Goal: Task Accomplishment & Management: Manage account settings

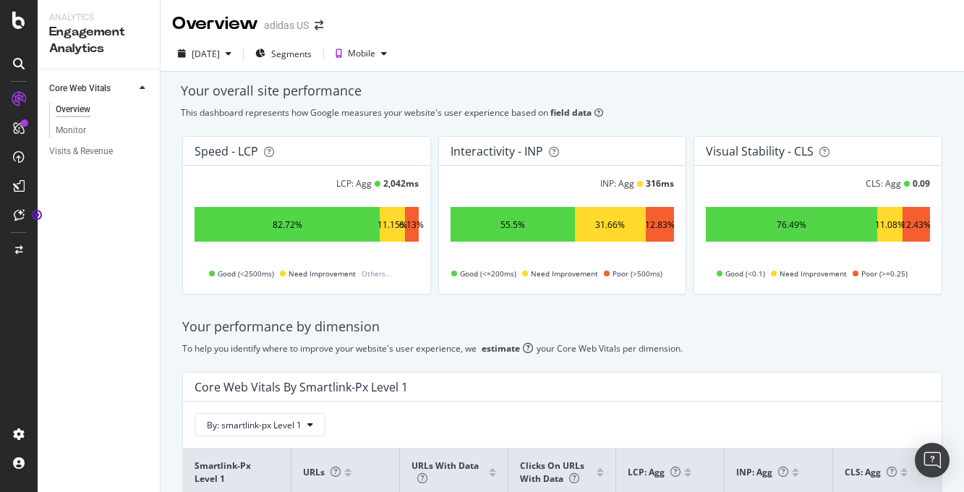
scroll to position [85, 0]
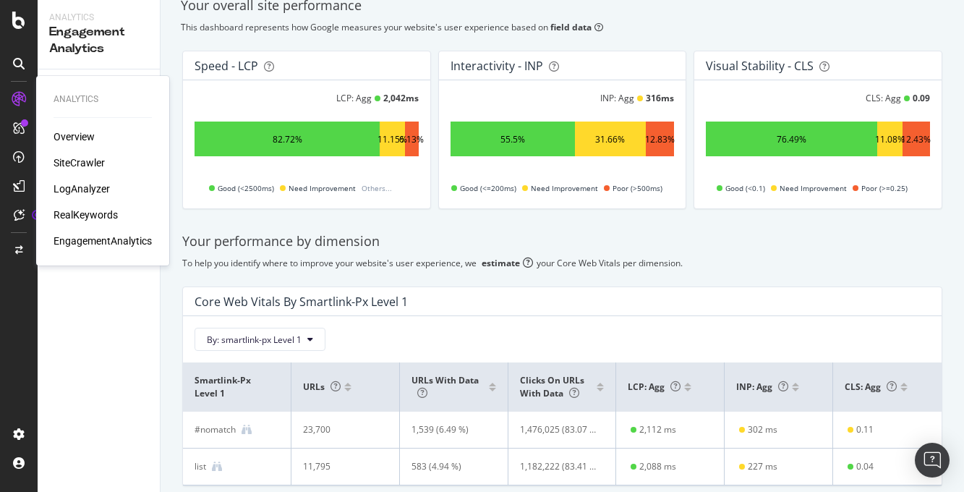
click at [99, 214] on div "RealKeywords" at bounding box center [86, 215] width 64 height 14
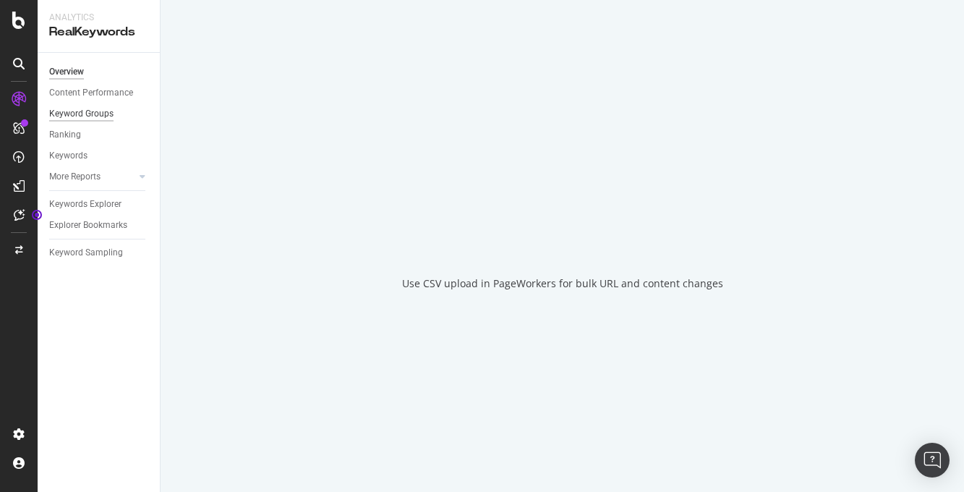
click at [105, 115] on div "Keyword Groups" at bounding box center [81, 113] width 64 height 15
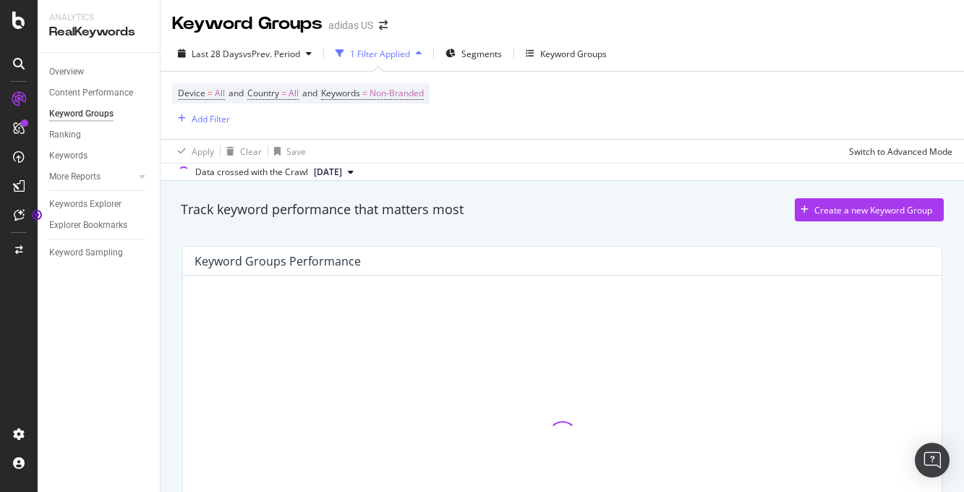
click at [105, 113] on div "Keyword Groups" at bounding box center [81, 113] width 64 height 15
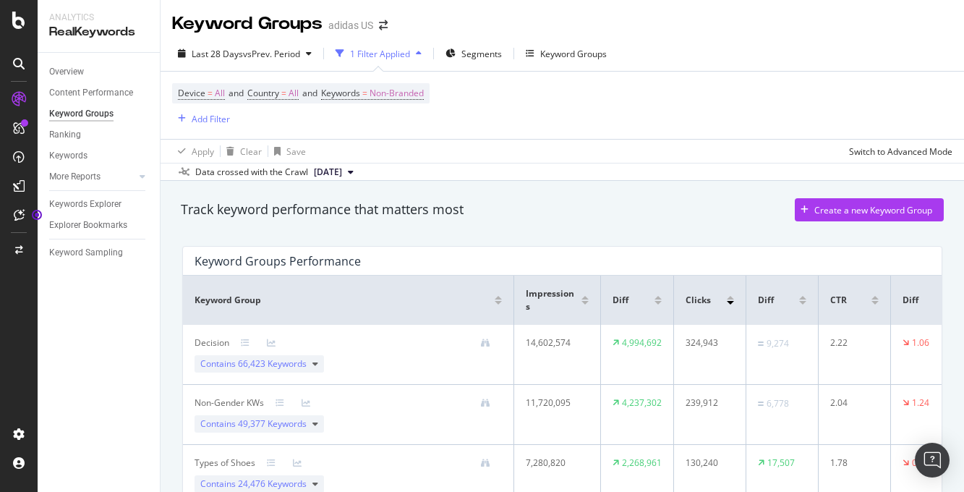
scroll to position [26, 0]
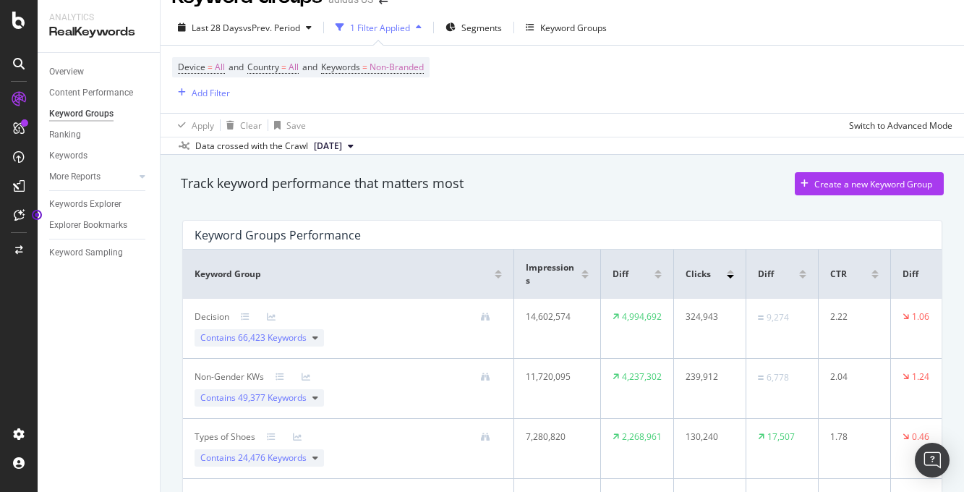
click at [366, 342] on div "Decision Contains 66,423 Keywords" at bounding box center [348, 328] width 307 height 36
click at [255, 335] on span "66,423 Keywords" at bounding box center [272, 337] width 69 height 12
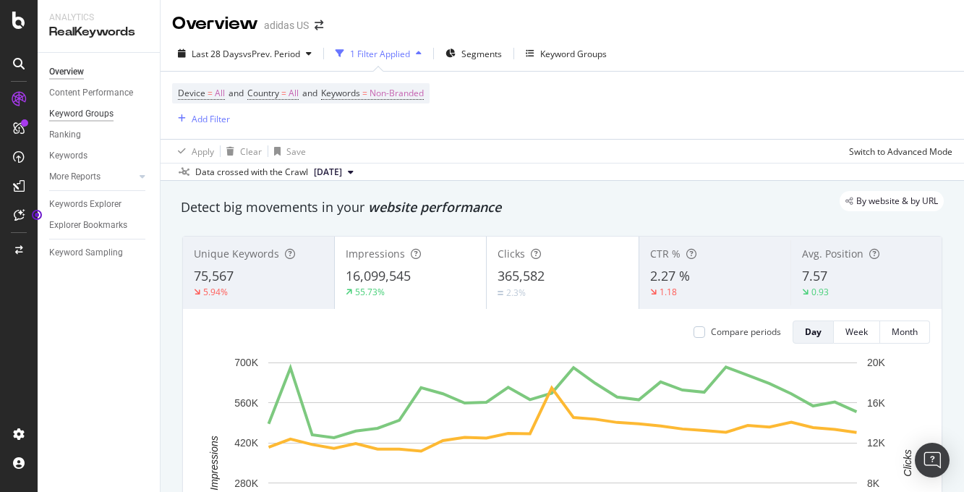
click at [82, 111] on div "Keyword Groups" at bounding box center [81, 113] width 64 height 15
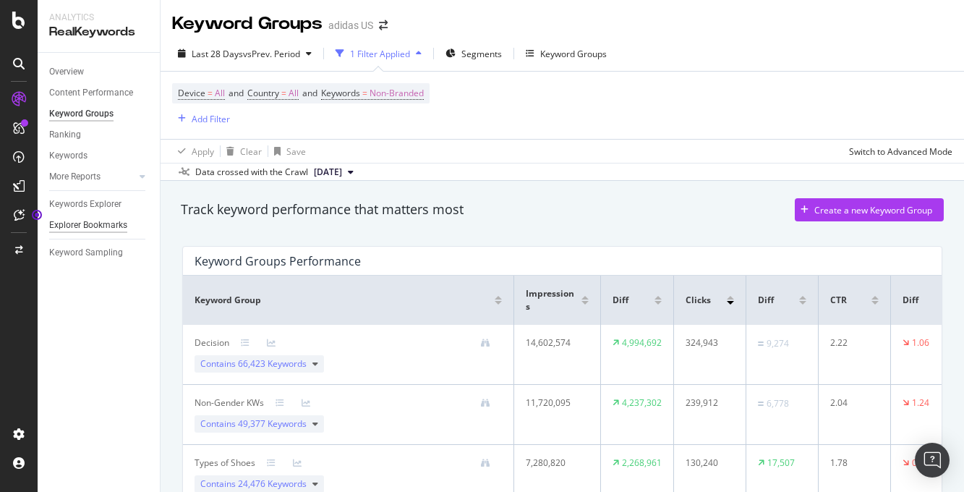
click at [97, 224] on div "Explorer Bookmarks" at bounding box center [88, 225] width 78 height 15
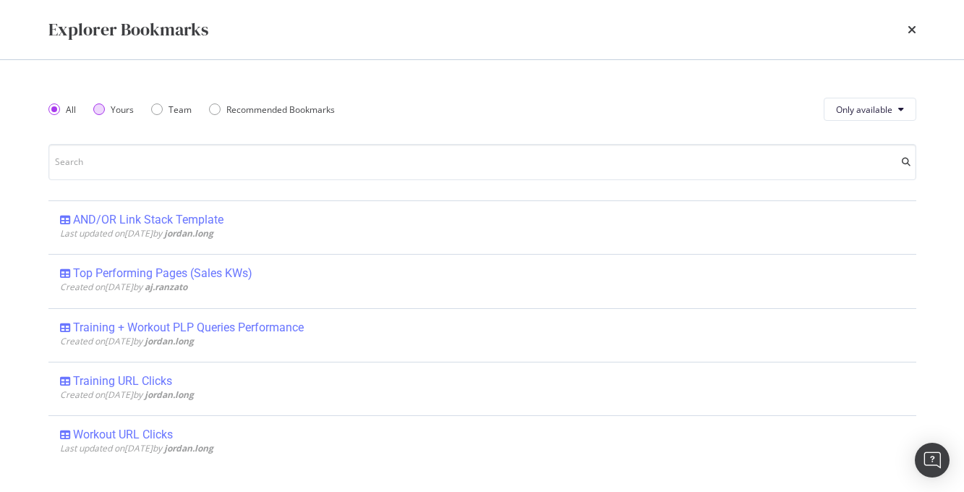
click at [104, 109] on div "Yours" at bounding box center [113, 109] width 40 height 12
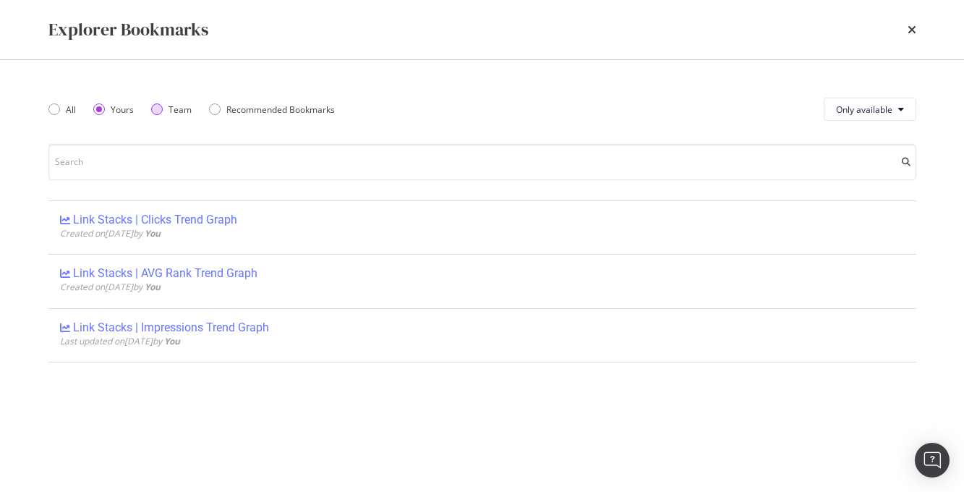
click at [153, 110] on div "Team" at bounding box center [157, 109] width 12 height 12
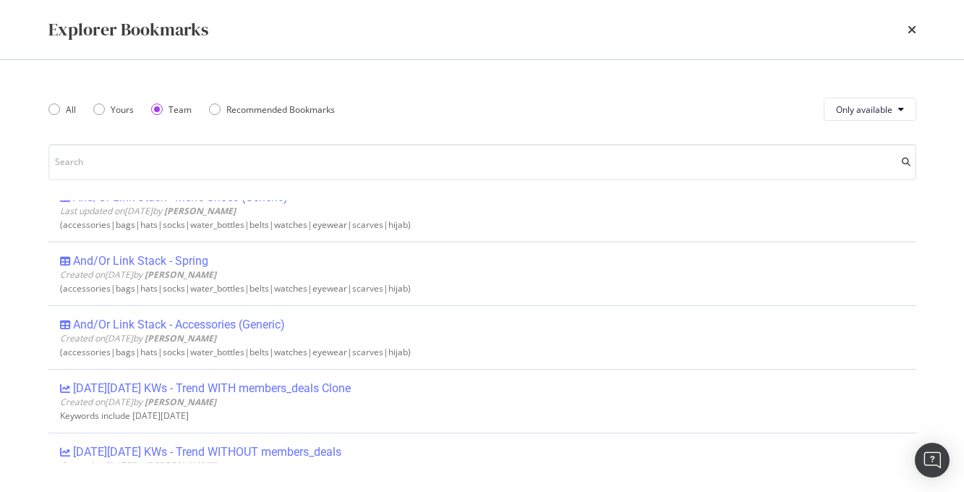
scroll to position [1818, 0]
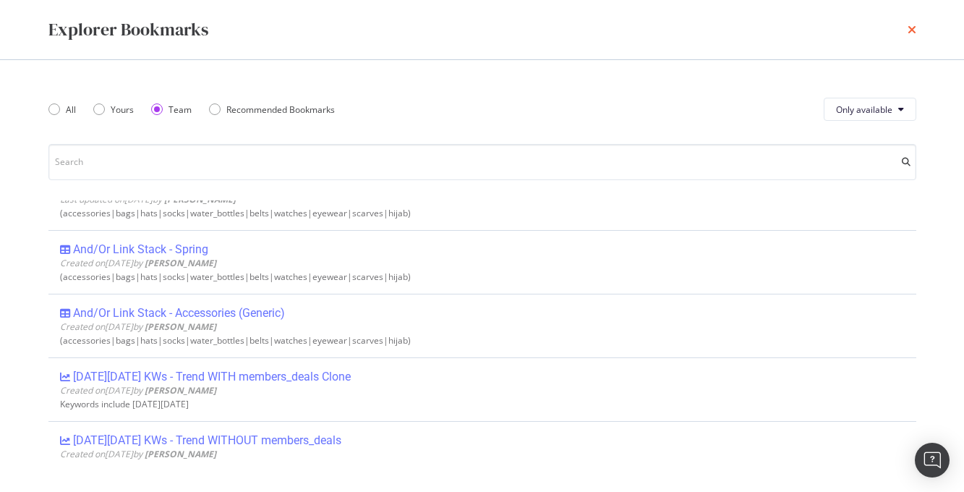
click at [911, 30] on icon "times" at bounding box center [912, 30] width 9 height 12
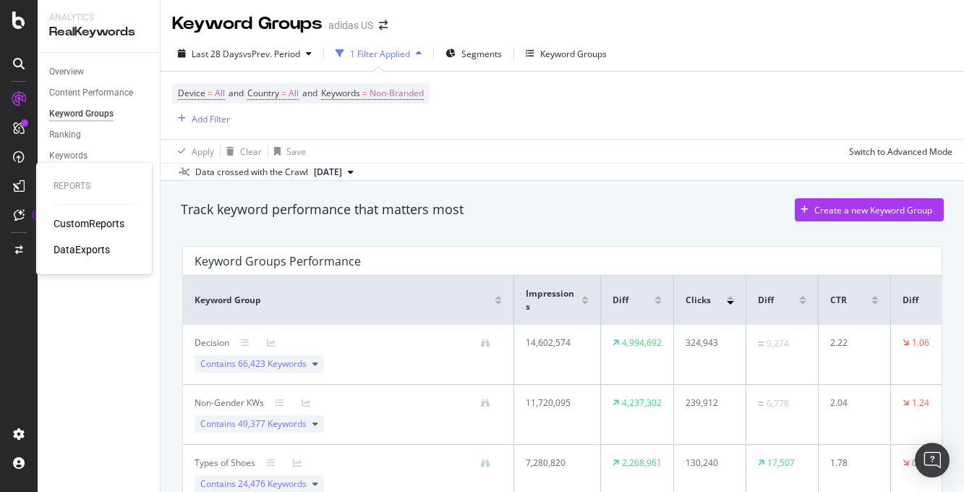
click at [88, 226] on div "CustomReports" at bounding box center [89, 223] width 71 height 14
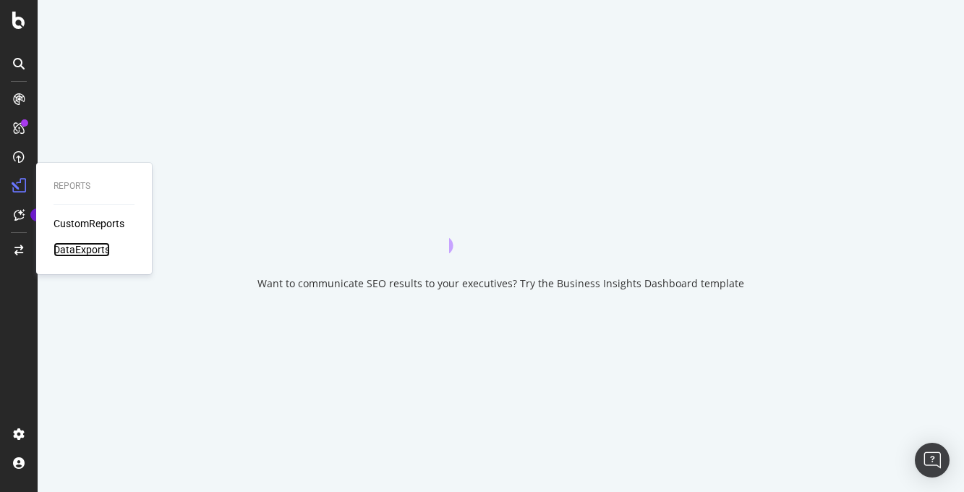
click at [69, 247] on div "DataExports" at bounding box center [82, 249] width 56 height 14
click at [93, 248] on div "DataExports" at bounding box center [82, 249] width 56 height 14
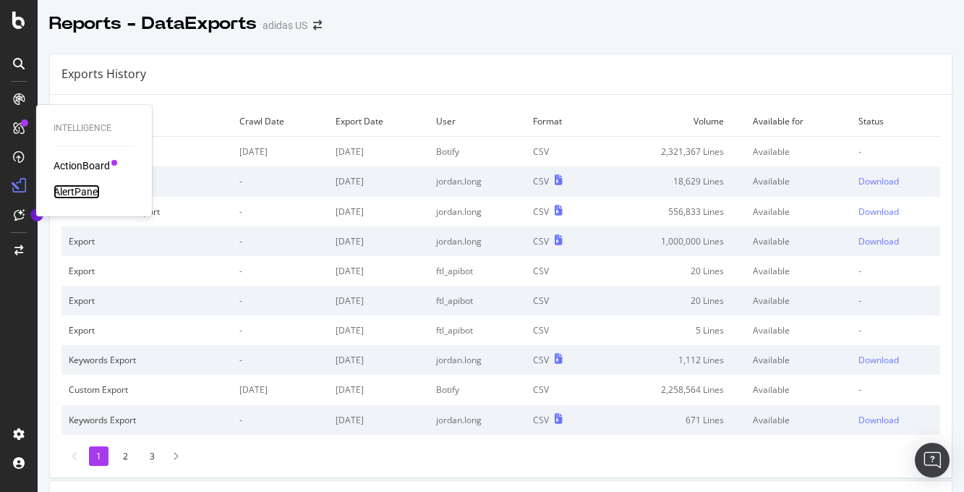
click at [78, 190] on div "AlertPanel" at bounding box center [77, 191] width 46 height 14
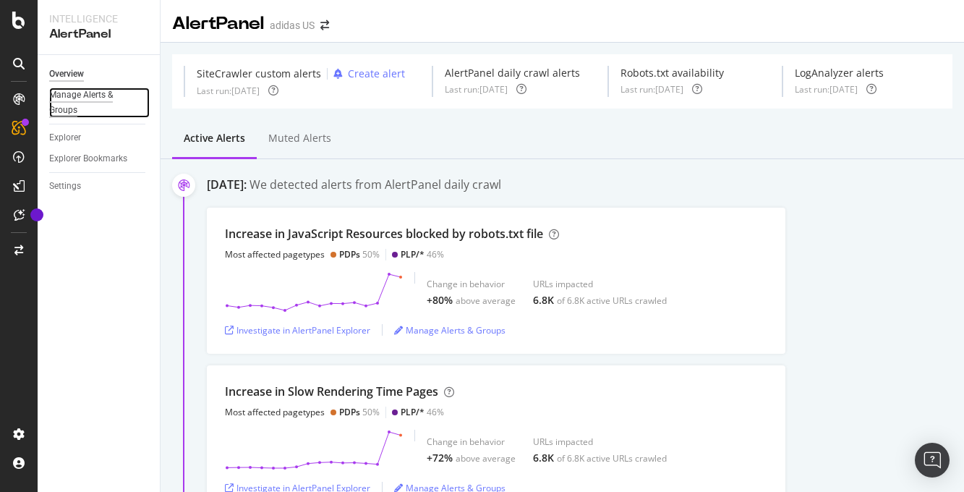
click at [79, 101] on div "Manage Alerts & Groups" at bounding box center [92, 103] width 87 height 30
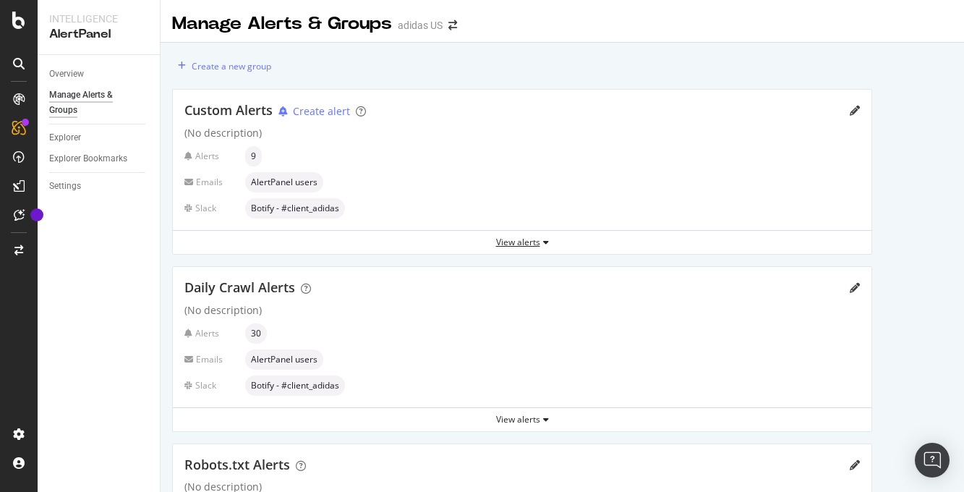
click at [530, 242] on div "View alerts" at bounding box center [522, 242] width 699 height 12
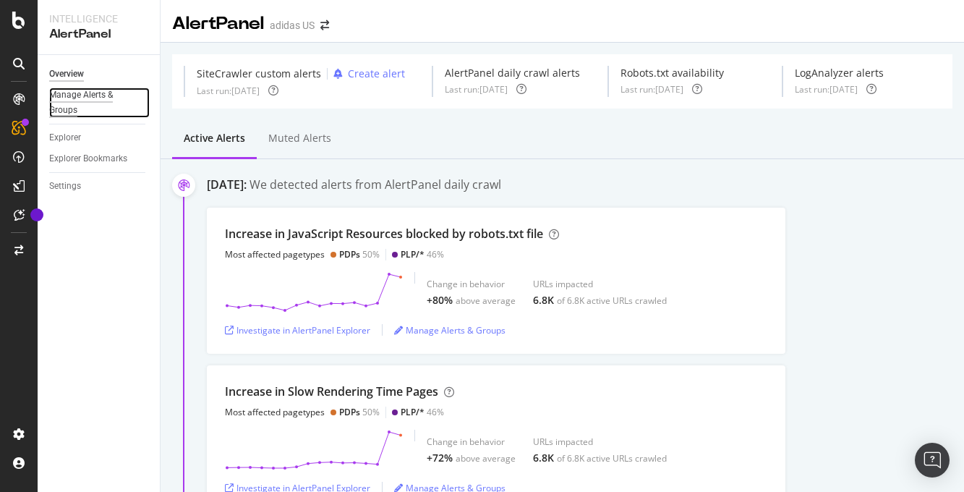
click at [74, 108] on div "Manage Alerts & Groups" at bounding box center [92, 103] width 87 height 30
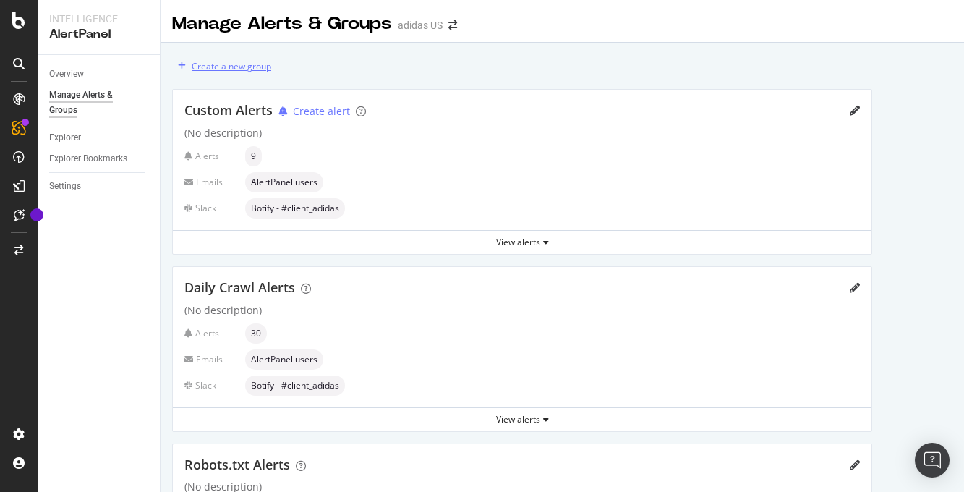
click at [247, 70] on div "Create a new group" at bounding box center [232, 66] width 80 height 12
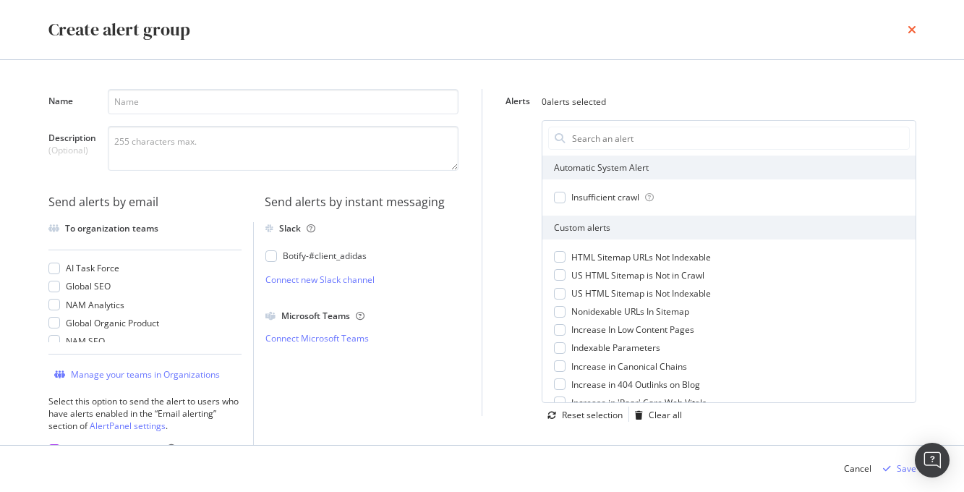
click at [910, 29] on icon "times" at bounding box center [912, 30] width 9 height 12
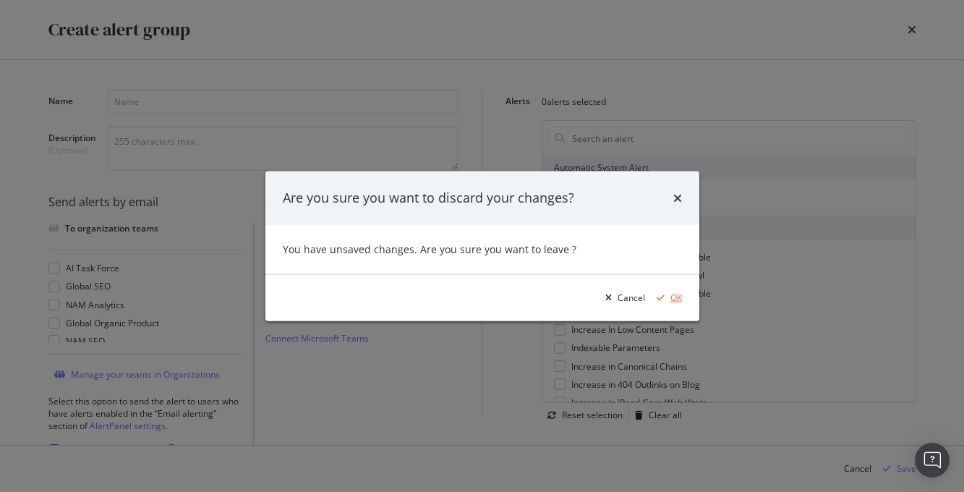
click at [670, 294] on div "OK" at bounding box center [676, 297] width 12 height 12
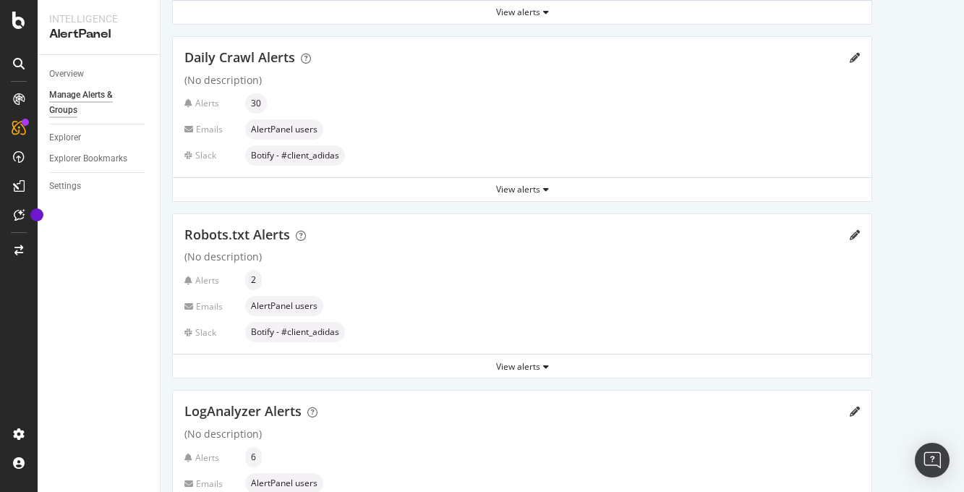
scroll to position [317, 0]
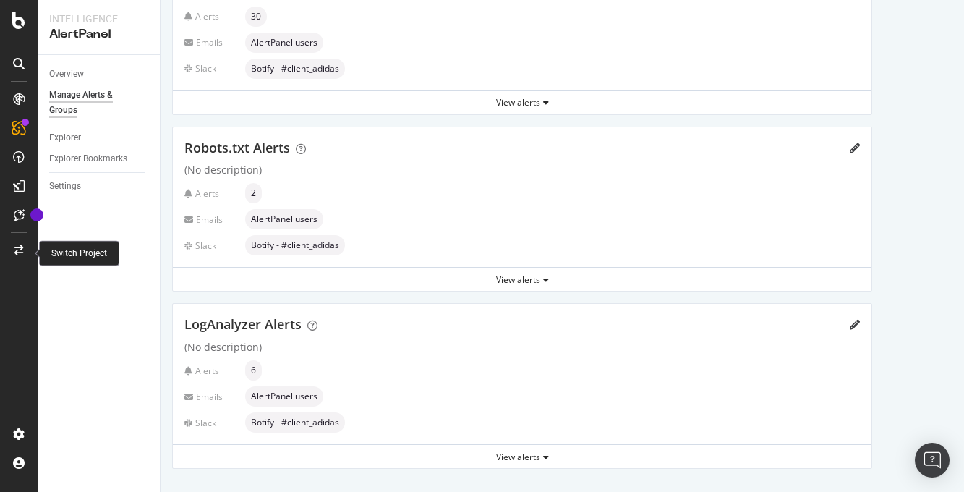
click at [18, 247] on icon at bounding box center [18, 250] width 9 height 10
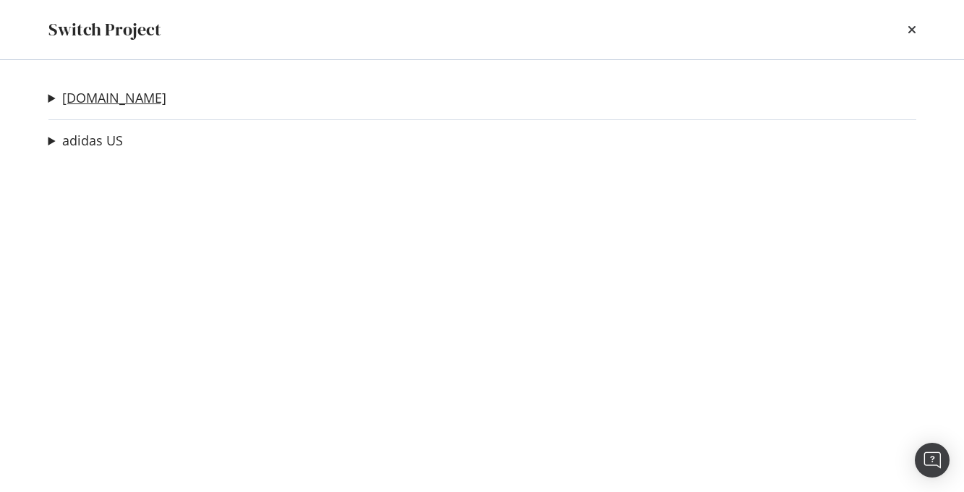
click at [91, 95] on link "[DOMAIN_NAME]" at bounding box center [114, 97] width 104 height 15
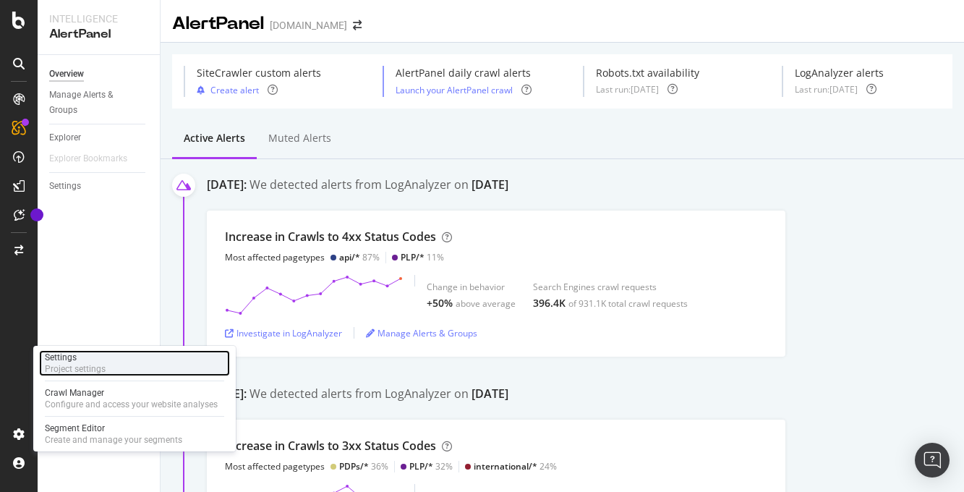
click at [85, 367] on div "Project settings" at bounding box center [75, 369] width 61 height 12
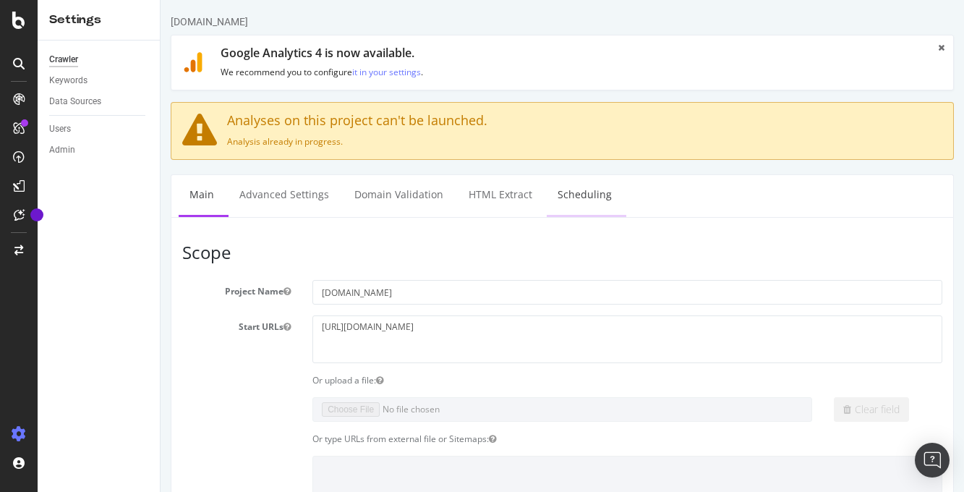
click at [575, 192] on link "Scheduling" at bounding box center [585, 195] width 76 height 40
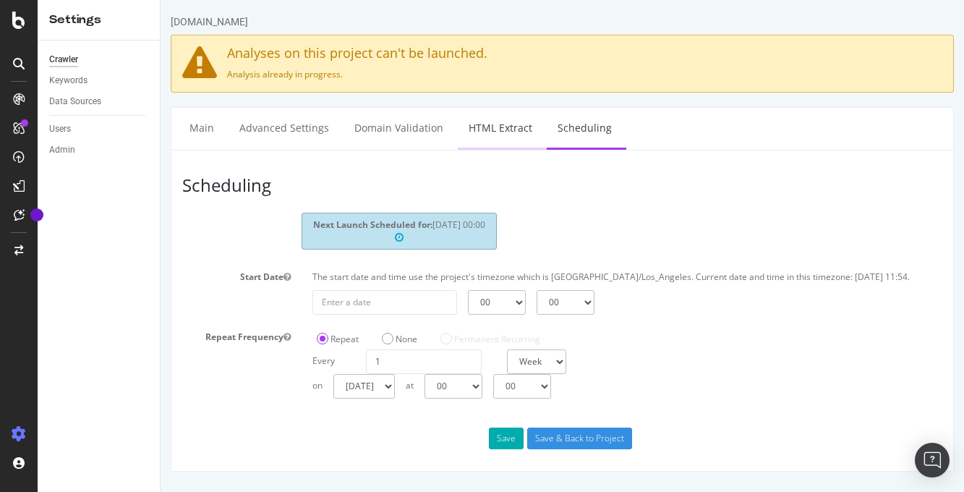
click at [485, 127] on link "HTML Extract" at bounding box center [500, 128] width 85 height 40
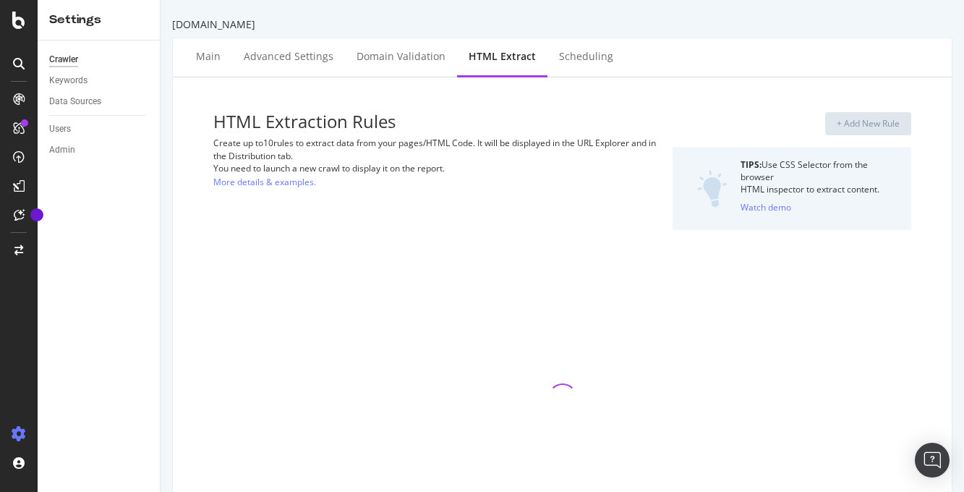
select select "exist"
select select "count"
select select "i"
select select "count"
select select "html.length"
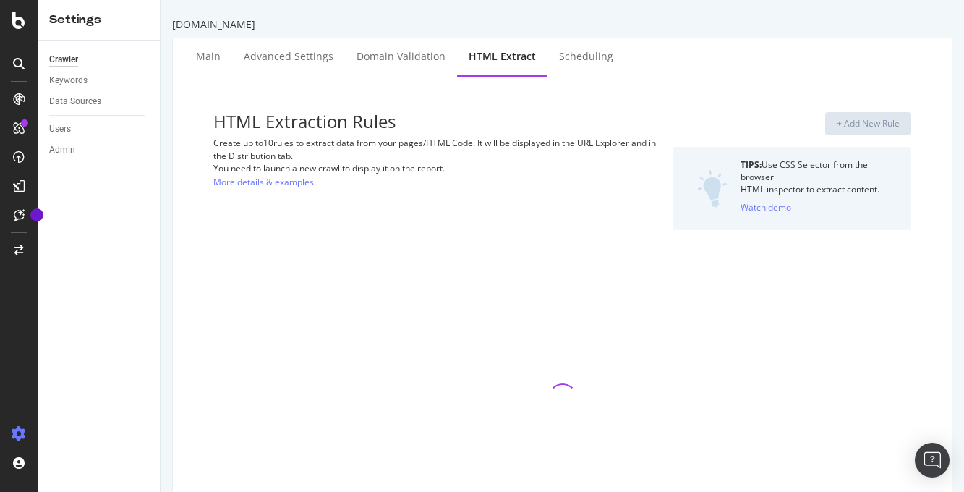
select select "exist"
select select "count"
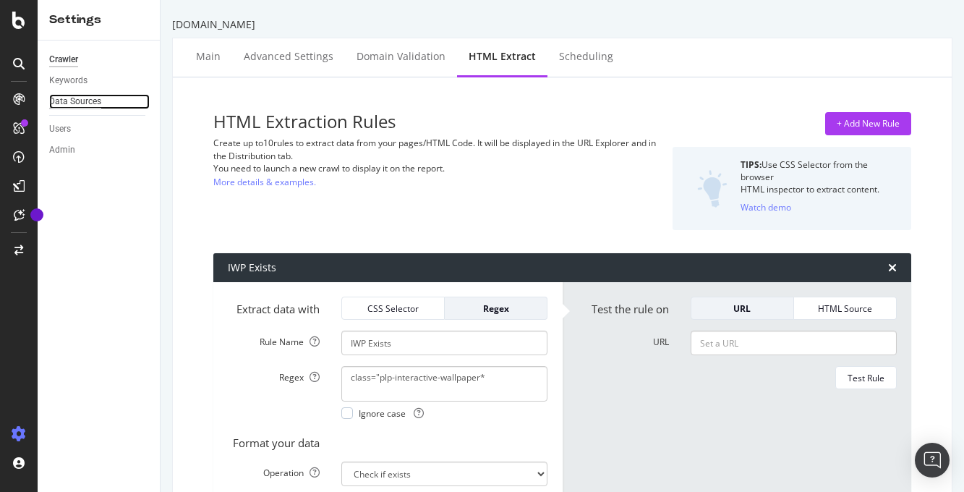
click at [84, 103] on div "Data Sources" at bounding box center [75, 101] width 52 height 15
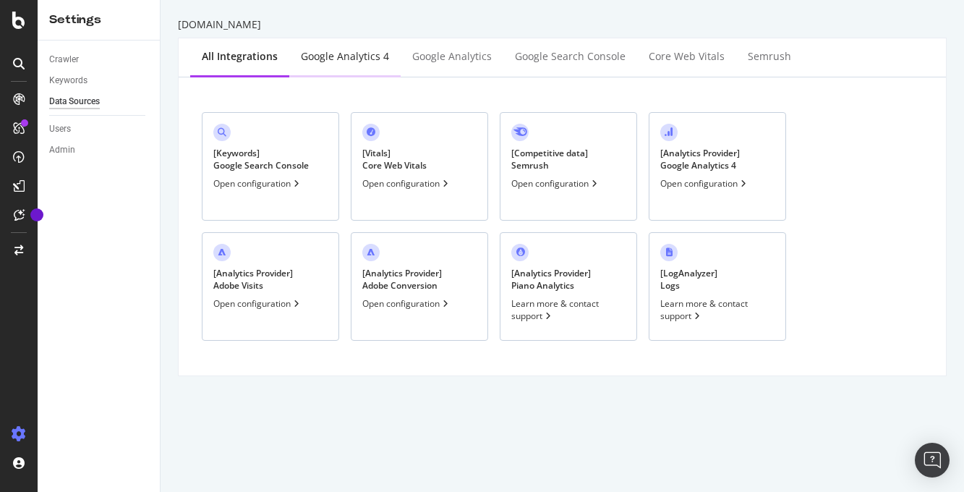
click at [346, 58] on div "Google Analytics 4" at bounding box center [345, 56] width 88 height 14
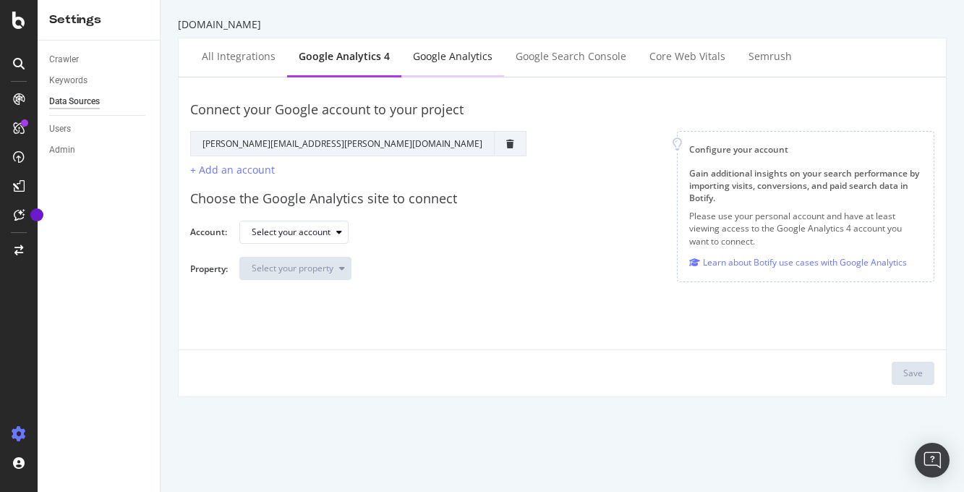
click at [440, 56] on div "Google Analytics" at bounding box center [453, 56] width 80 height 14
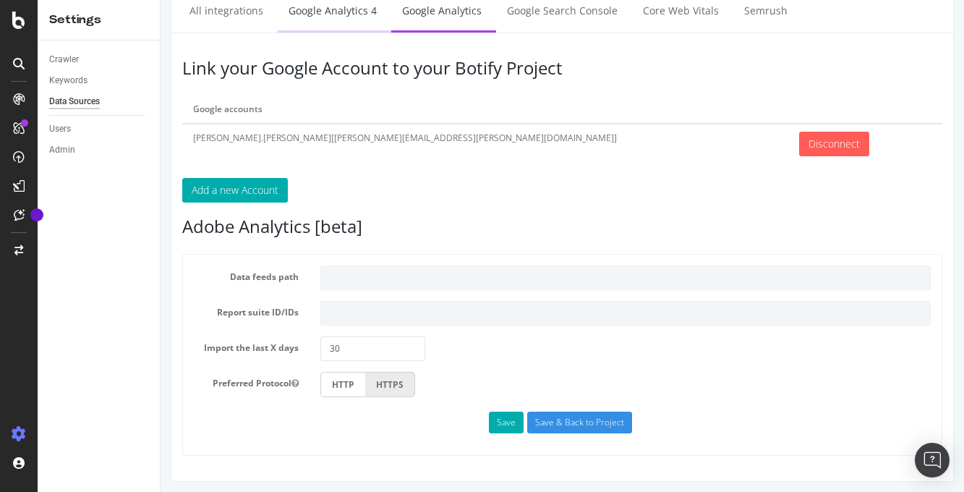
scroll to position [121, 0]
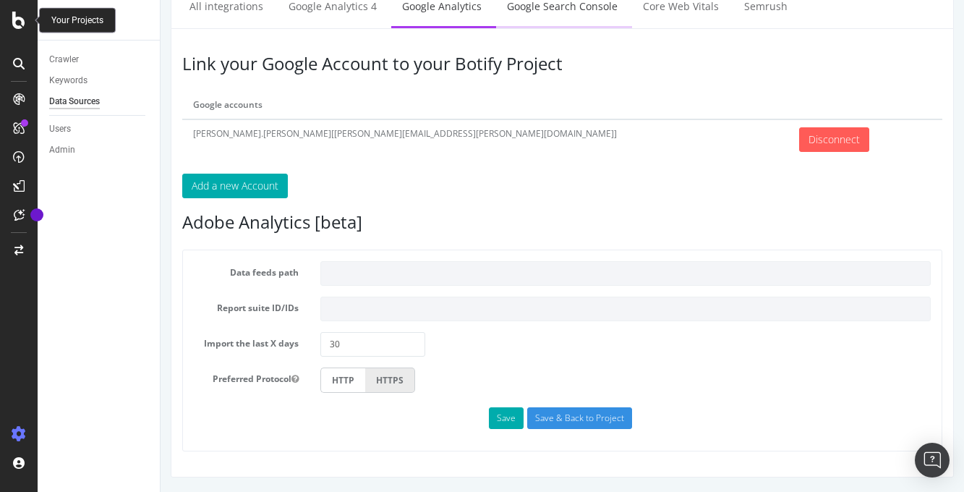
click at [580, 7] on link "Google Search Console" at bounding box center [562, 6] width 132 height 40
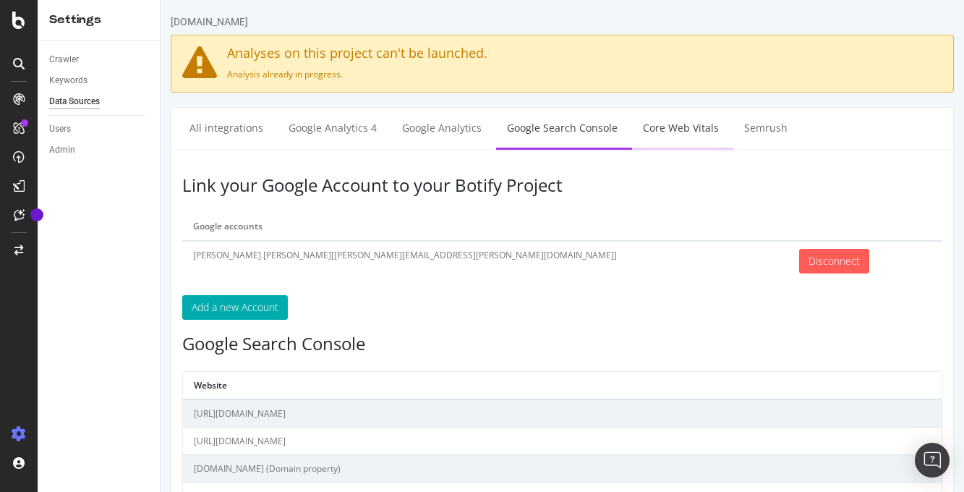
click at [667, 130] on link "Core Web Vitals" at bounding box center [681, 128] width 98 height 40
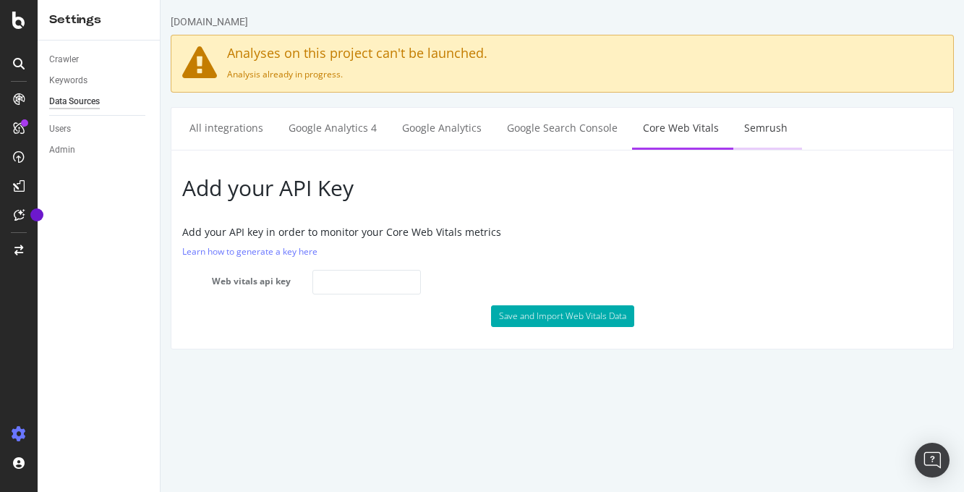
click at [747, 126] on link "Semrush" at bounding box center [765, 128] width 65 height 40
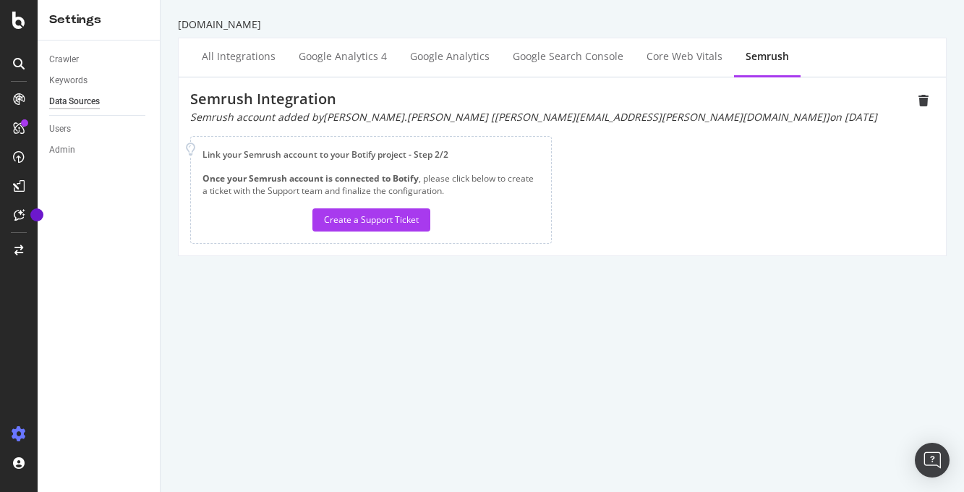
drag, startPoint x: 590, startPoint y: 114, endPoint x: 189, endPoint y: 116, distance: 401.4
click at [189, 116] on div "Semrush Integration Semrush account added by [PERSON_NAME].[PERSON_NAME] [[PERS…" at bounding box center [562, 166] width 767 height 178
copy div "Semrush account added by [PERSON_NAME].[PERSON_NAME] [[PERSON_NAME][EMAIL_ADDRE…"
click at [628, 208] on div "Semrush Integration Semrush account added by [PERSON_NAME].[PERSON_NAME] [[PERS…" at bounding box center [562, 166] width 744 height 155
click at [18, 245] on icon at bounding box center [18, 250] width 9 height 10
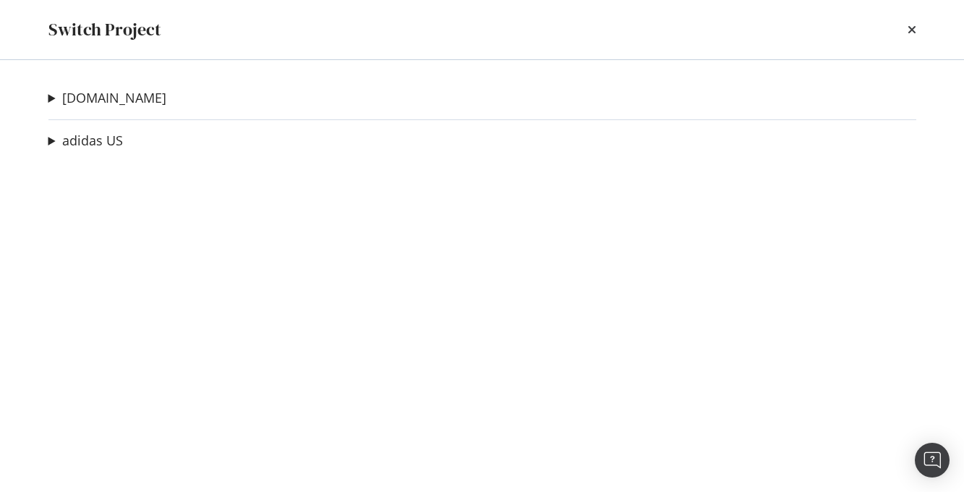
click at [126, 143] on div "adidas US Training & Workout URL Crawl Ad-Hoc Project BTS XML Sitemap Ad-Hoc Pr…" at bounding box center [482, 141] width 868 height 19
click at [106, 142] on link "adidas US" at bounding box center [92, 140] width 61 height 15
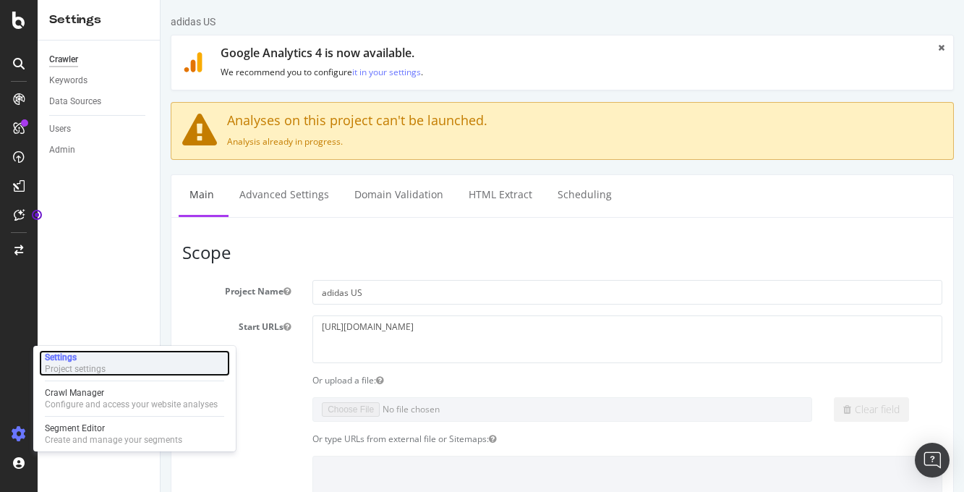
click at [90, 357] on div "Settings" at bounding box center [75, 357] width 61 height 12
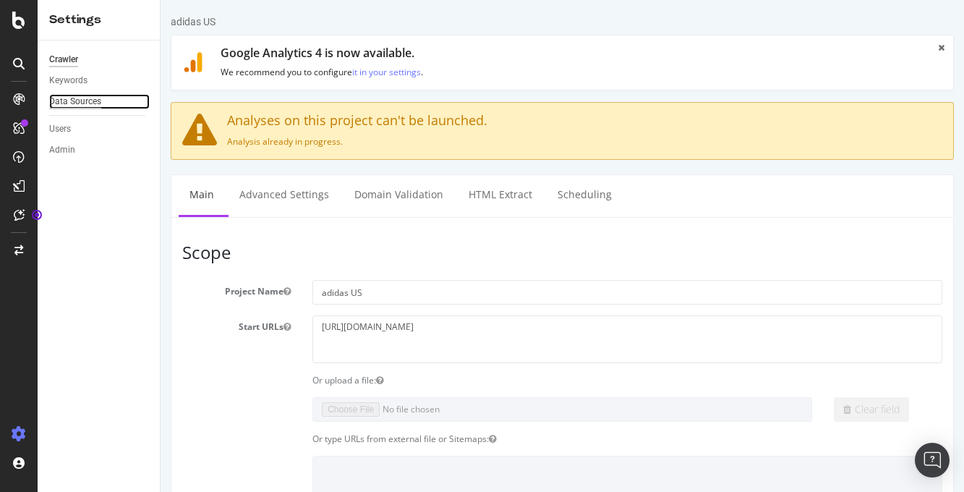
click at [73, 101] on div "Data Sources" at bounding box center [75, 101] width 52 height 15
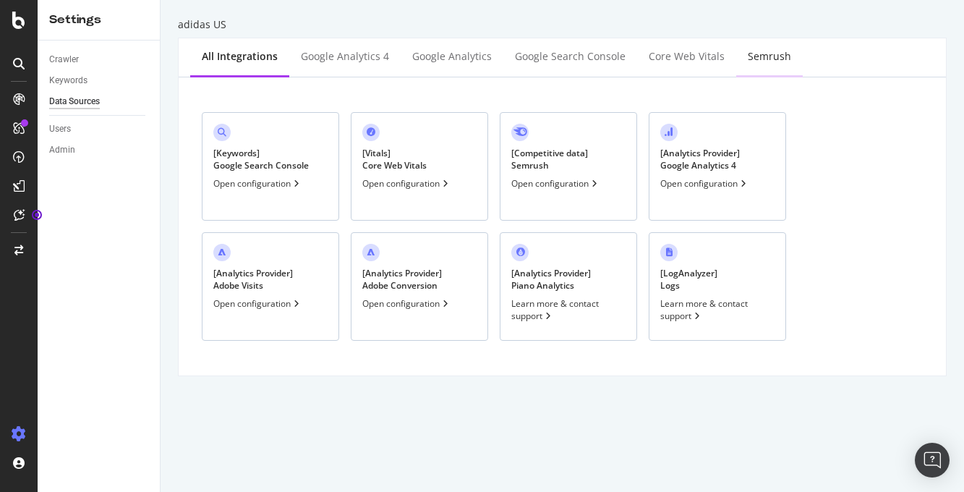
click at [761, 55] on div "Semrush" at bounding box center [769, 56] width 43 height 14
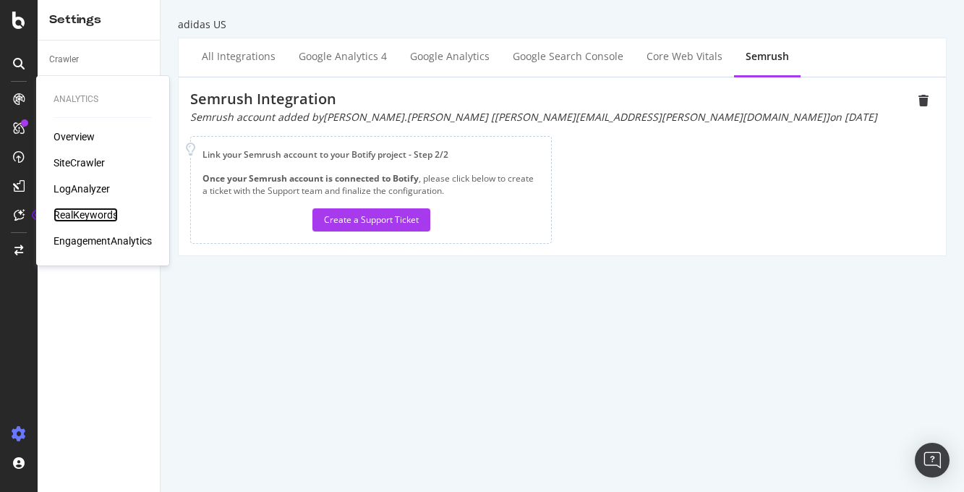
click at [90, 211] on div "RealKeywords" at bounding box center [86, 215] width 64 height 14
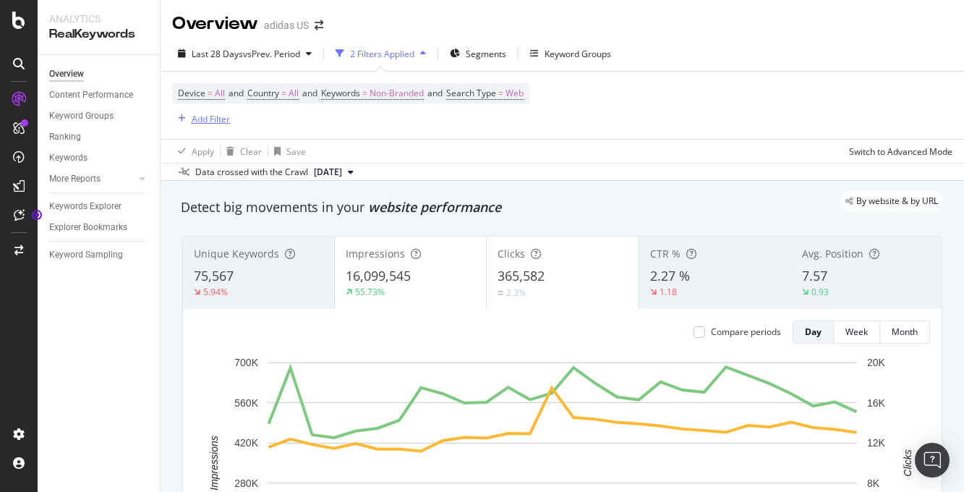
click at [218, 118] on div "Add Filter" at bounding box center [211, 119] width 38 height 12
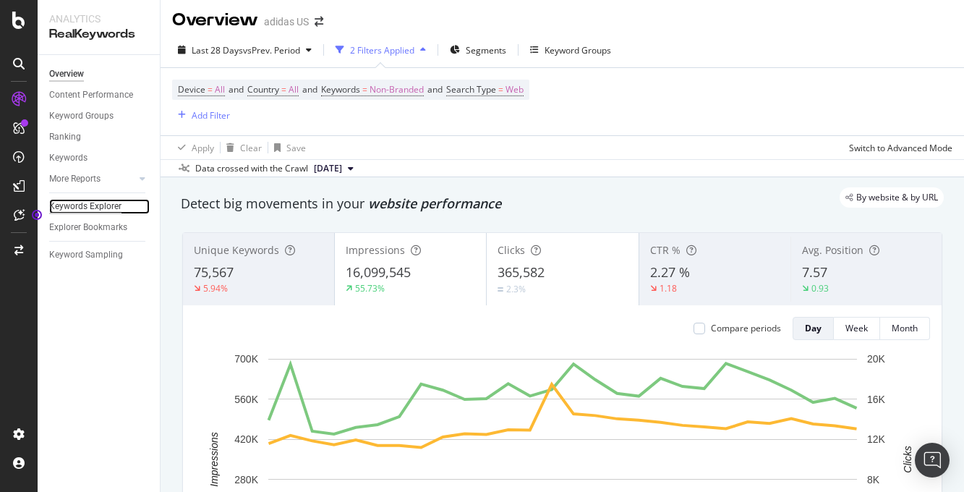
click at [93, 205] on div "Keywords Explorer" at bounding box center [85, 206] width 72 height 15
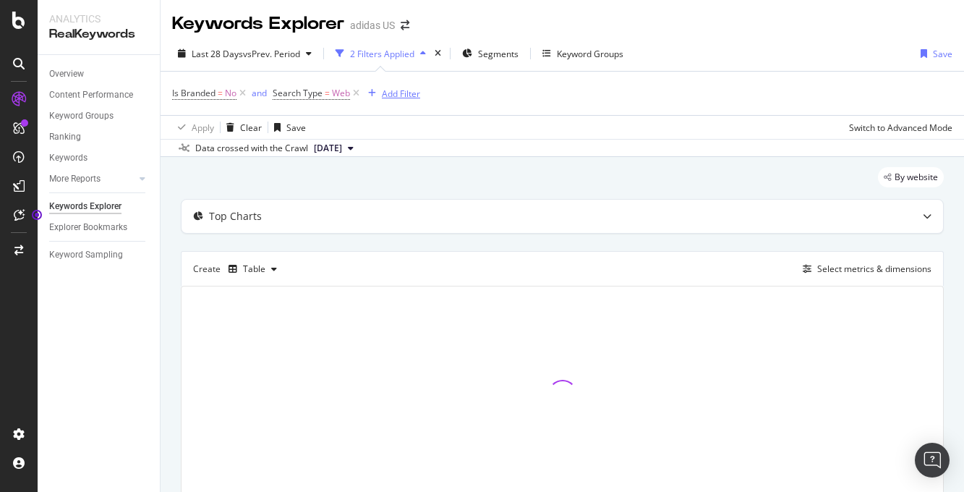
click at [408, 95] on div "Add Filter" at bounding box center [401, 94] width 38 height 12
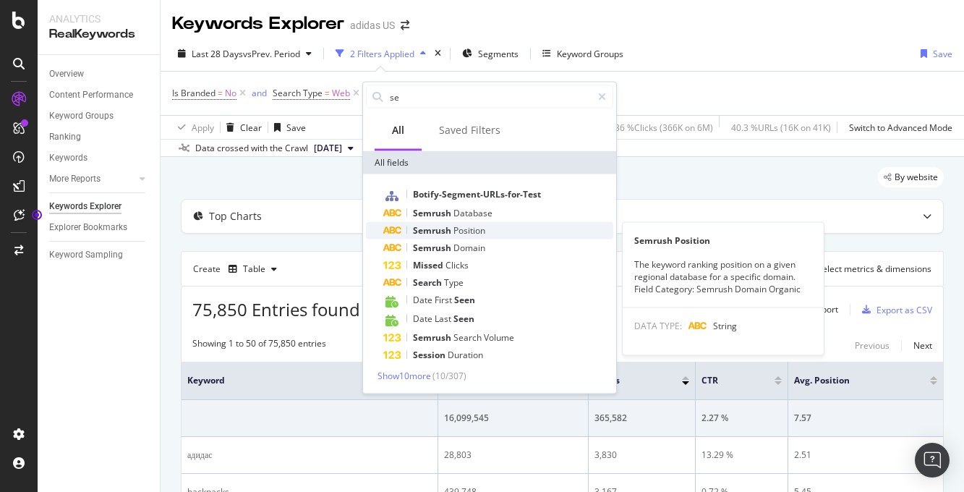
type input "se"
click at [476, 227] on span "Position" at bounding box center [469, 230] width 32 height 12
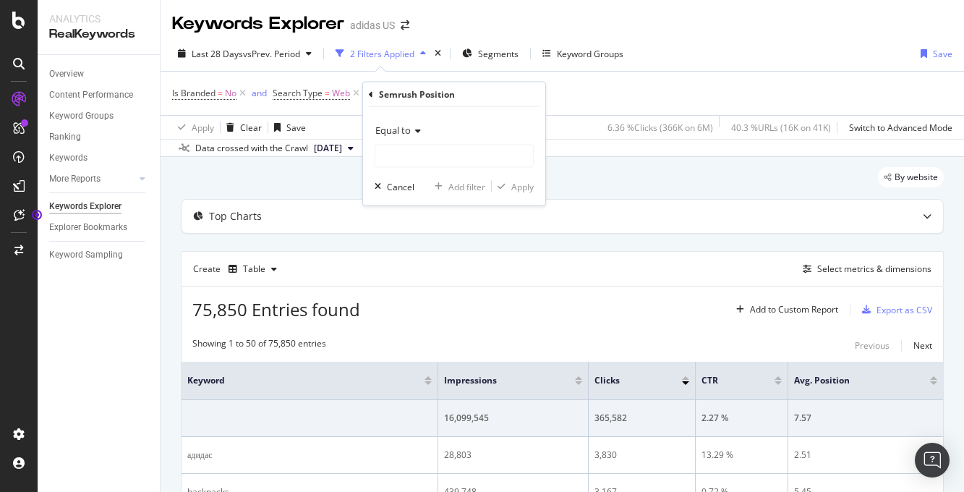
click at [422, 131] on div "Equal to" at bounding box center [454, 130] width 159 height 23
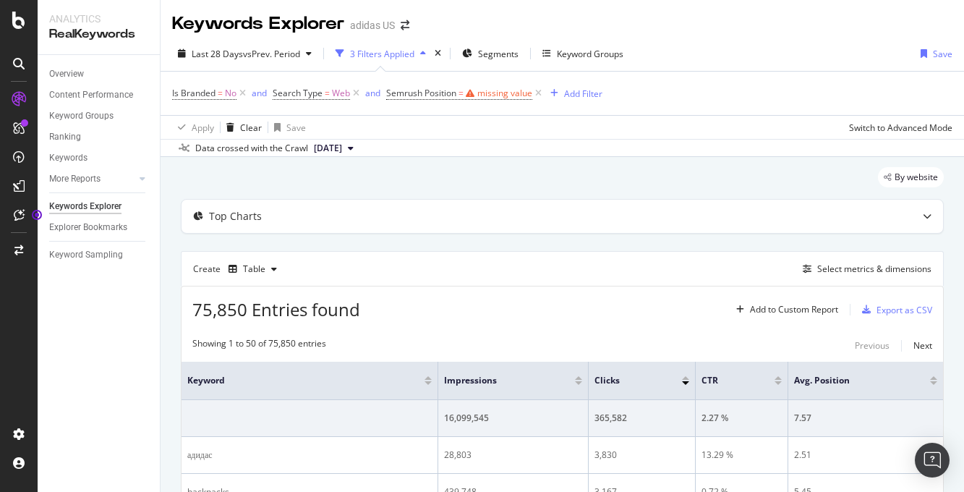
click at [487, 94] on div "missing value" at bounding box center [504, 93] width 55 height 12
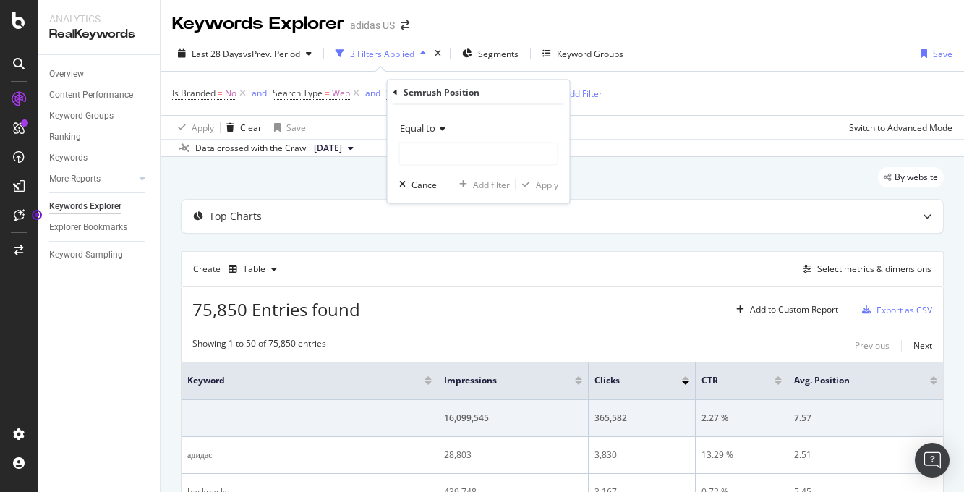
click at [440, 127] on icon at bounding box center [440, 128] width 10 height 9
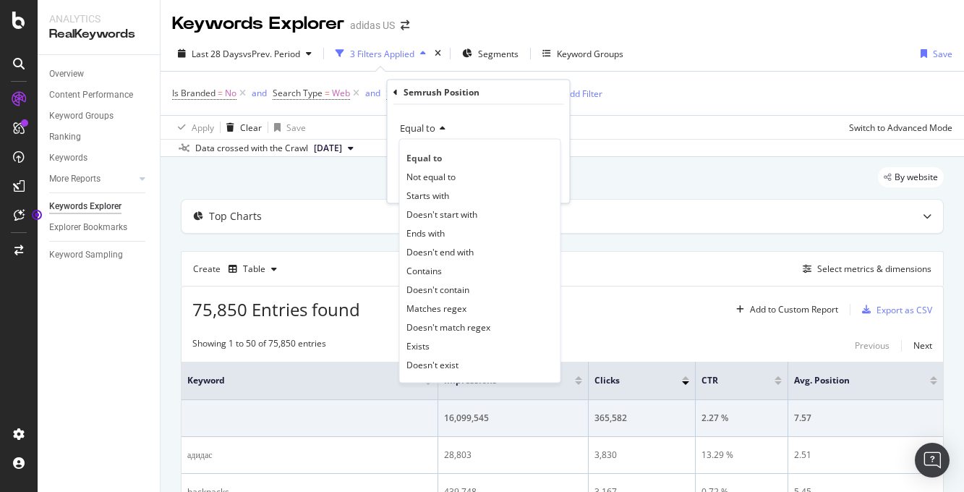
click at [422, 89] on div "Semrush Position" at bounding box center [442, 92] width 76 height 12
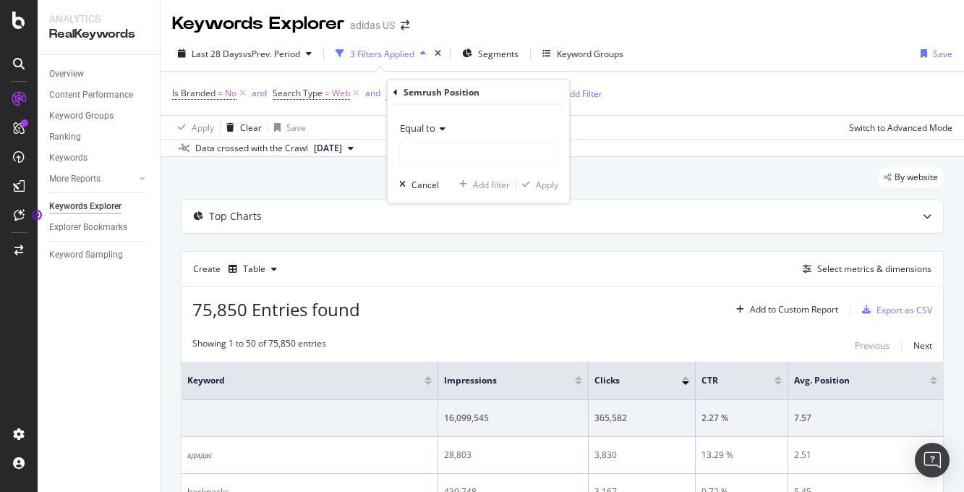
click at [390, 90] on div "Semrush Position Equal to Cancel Add filter Apply" at bounding box center [479, 141] width 182 height 123
click at [394, 90] on icon at bounding box center [395, 92] width 4 height 9
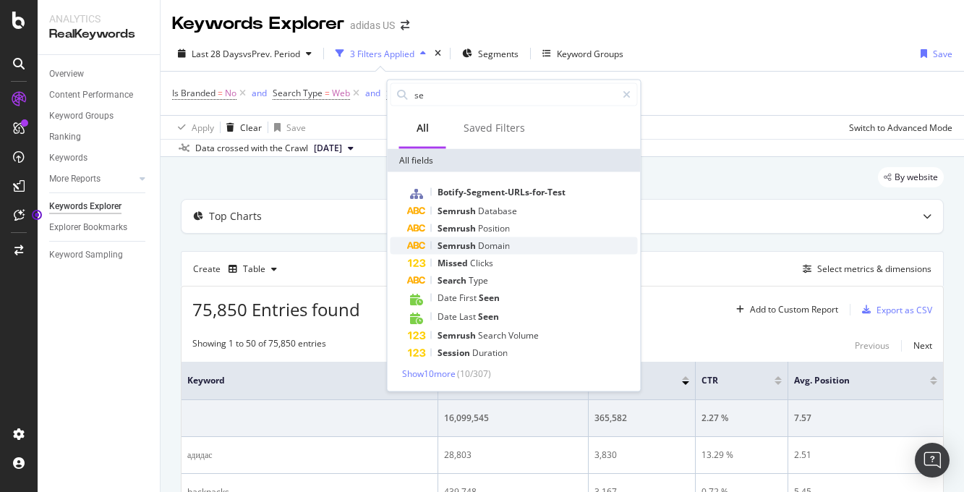
click at [502, 247] on span "Domain" at bounding box center [494, 245] width 32 height 12
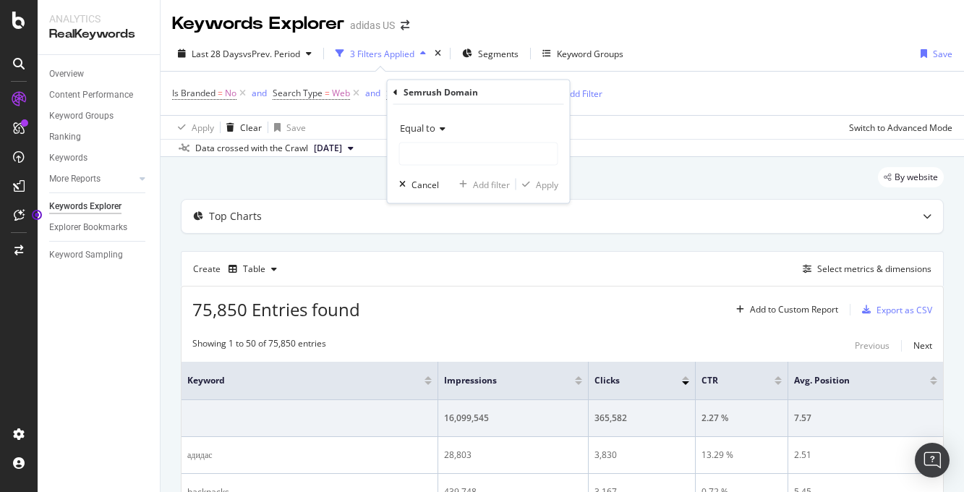
click at [446, 127] on div "Equal to" at bounding box center [478, 127] width 159 height 23
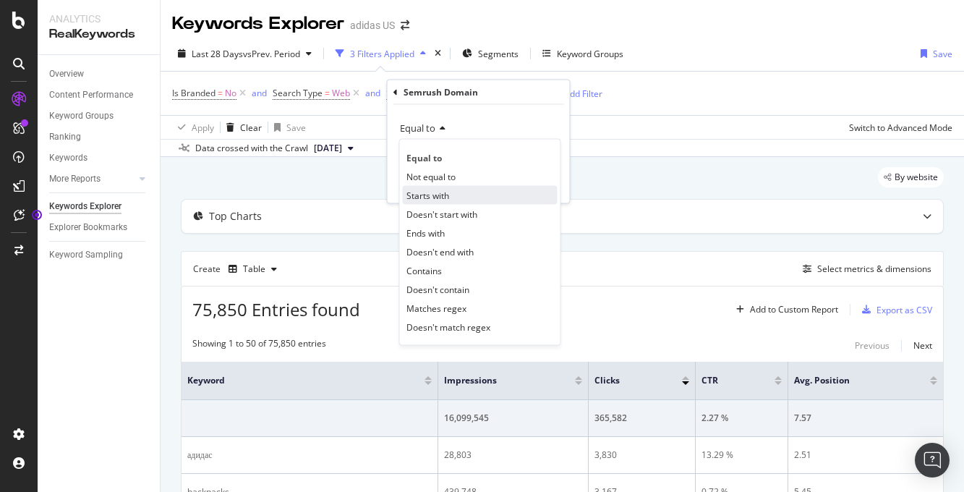
click at [441, 192] on span "Starts with" at bounding box center [427, 195] width 43 height 12
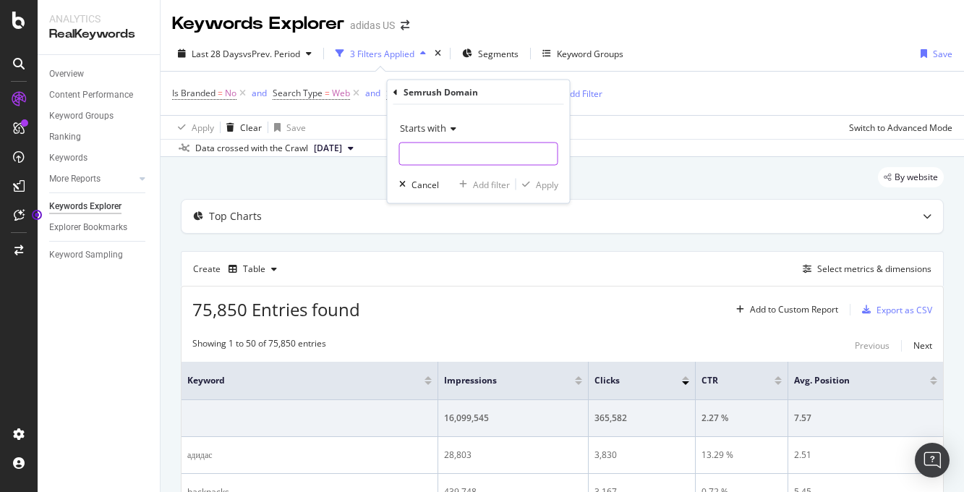
click at [453, 152] on input "text" at bounding box center [479, 153] width 158 height 23
click at [453, 131] on icon at bounding box center [451, 128] width 10 height 9
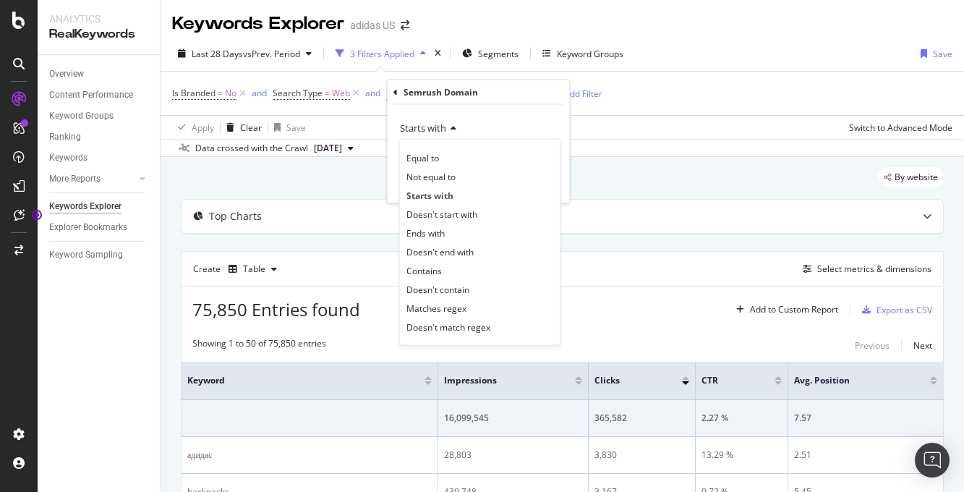
click at [392, 91] on div "Semrush Domain Starts with Equal to Not equal to Starts with Doesn't start with…" at bounding box center [479, 141] width 182 height 123
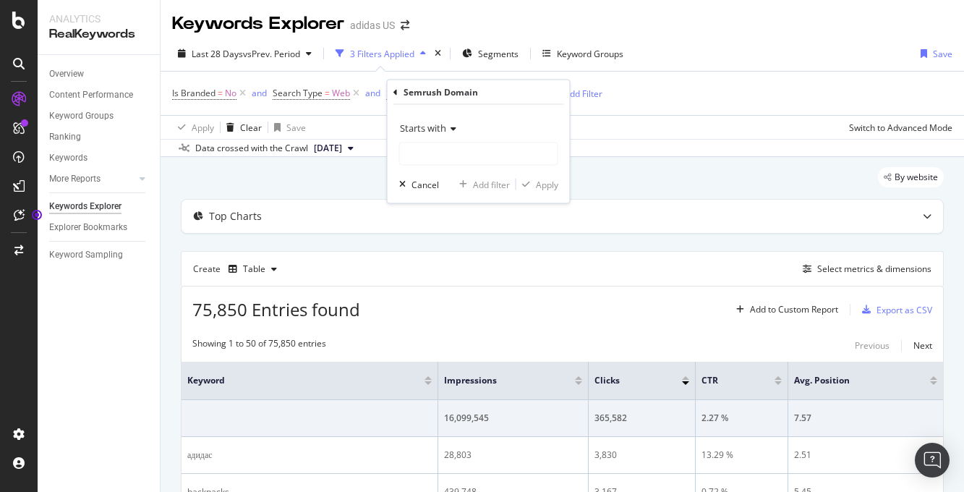
click at [395, 90] on icon at bounding box center [395, 92] width 4 height 9
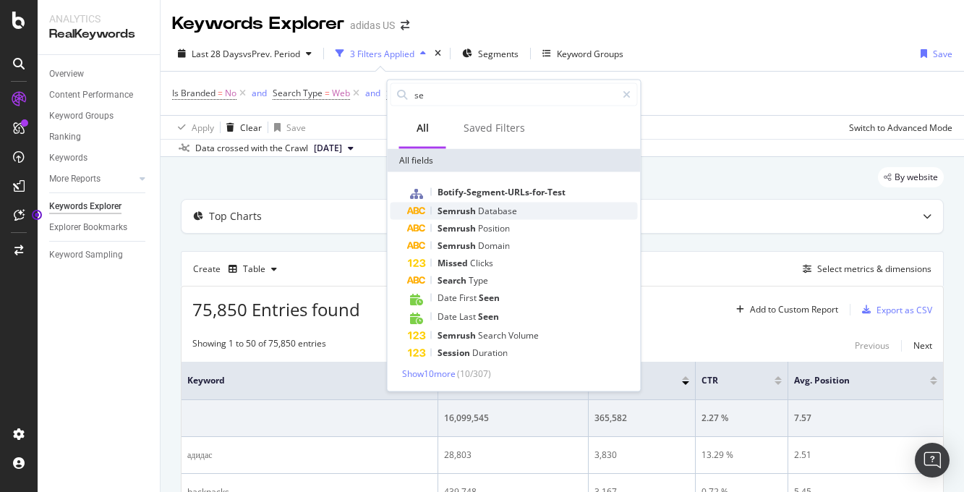
click at [508, 212] on span "Database" at bounding box center [497, 211] width 39 height 12
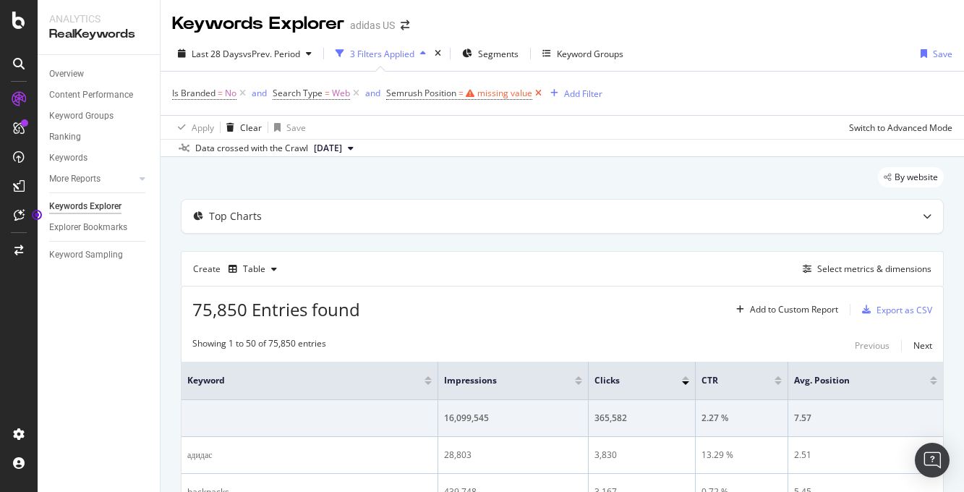
click at [539, 95] on icon at bounding box center [538, 93] width 12 height 14
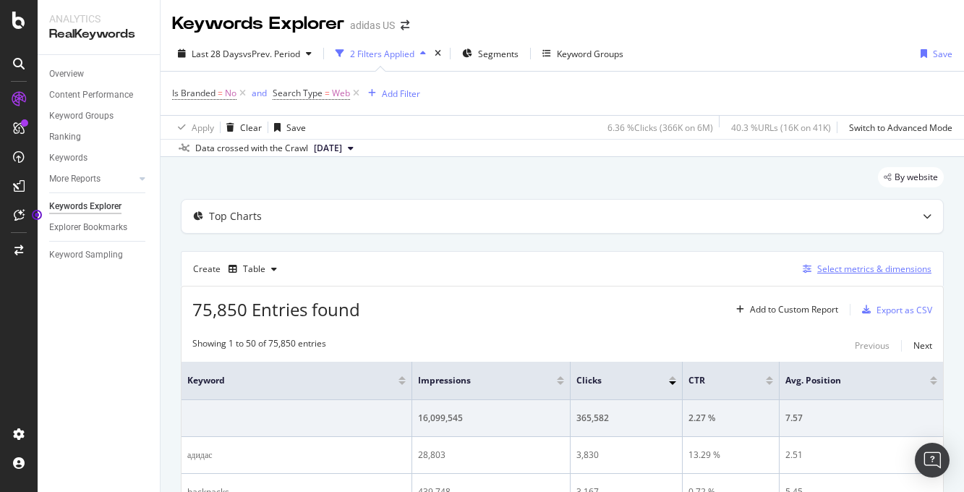
click at [844, 269] on div "Select metrics & dimensions" at bounding box center [874, 269] width 114 height 12
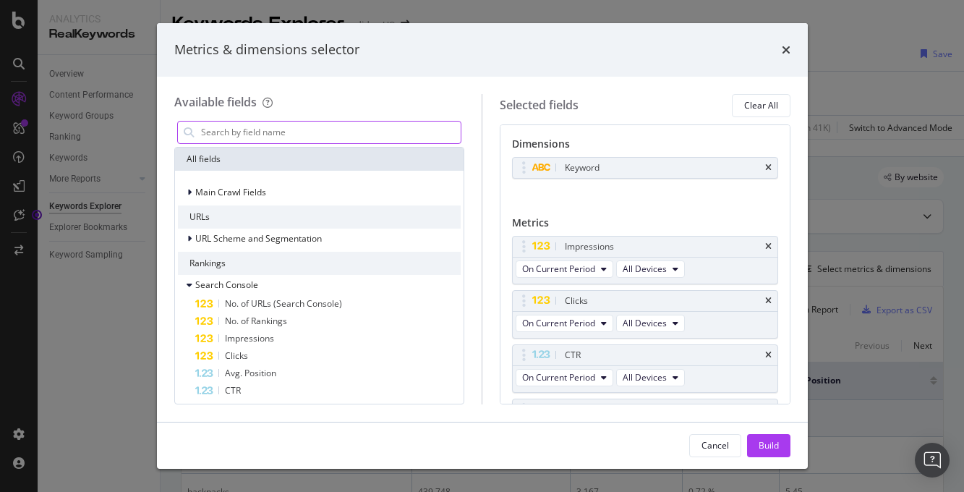
click at [364, 131] on input "modal" at bounding box center [331, 132] width 262 height 22
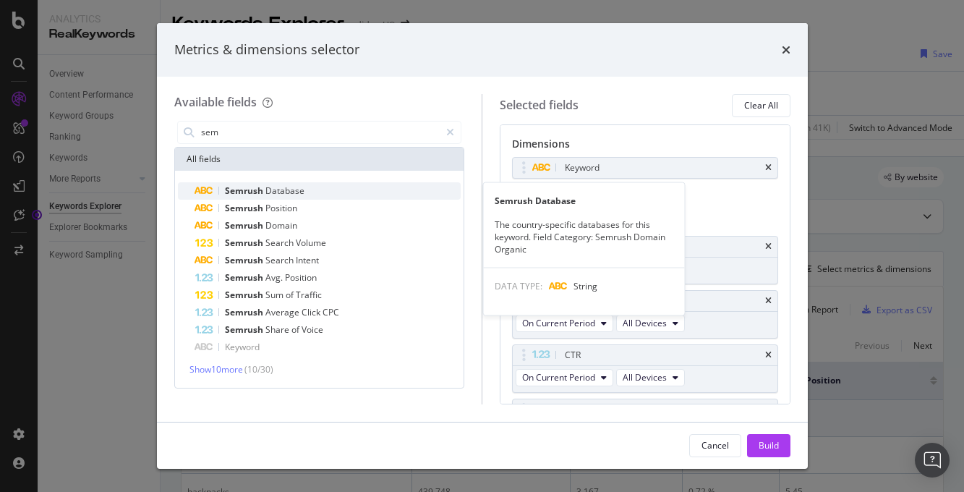
type input "sem"
click at [339, 191] on div "Semrush Database" at bounding box center [328, 190] width 266 height 17
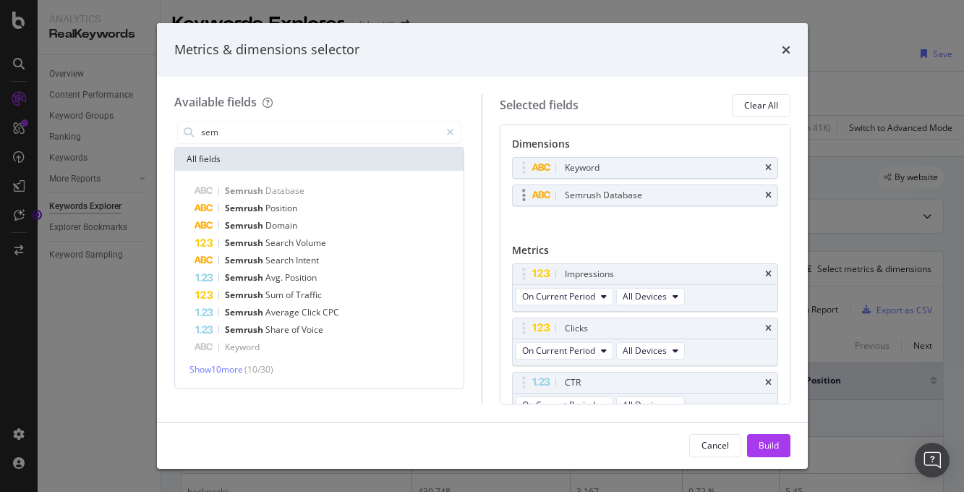
click at [652, 188] on div "Semrush Database" at bounding box center [662, 195] width 200 height 14
click at [615, 195] on div "Semrush Database" at bounding box center [603, 195] width 77 height 14
click at [525, 194] on icon "modal" at bounding box center [524, 195] width 4 height 14
click at [771, 195] on div "Semrush Database" at bounding box center [645, 195] width 265 height 20
click at [309, 280] on span "Position" at bounding box center [301, 277] width 32 height 12
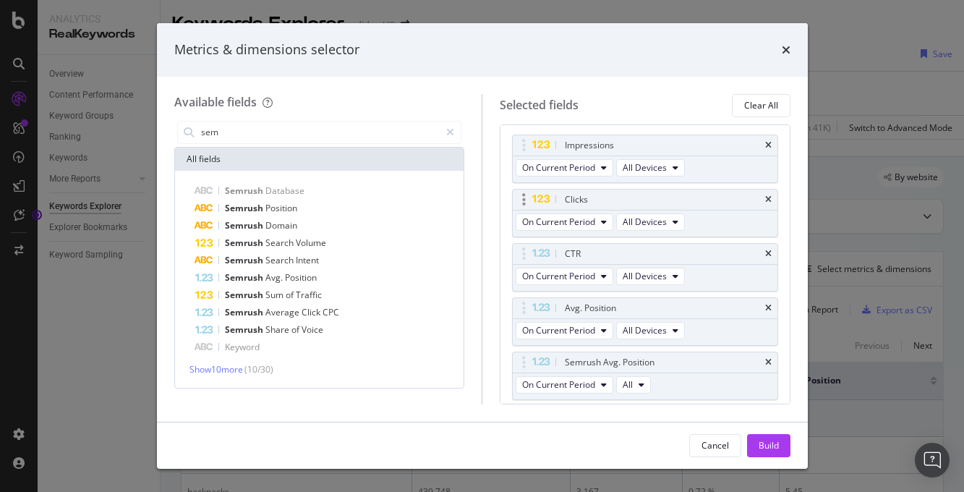
scroll to position [174, 0]
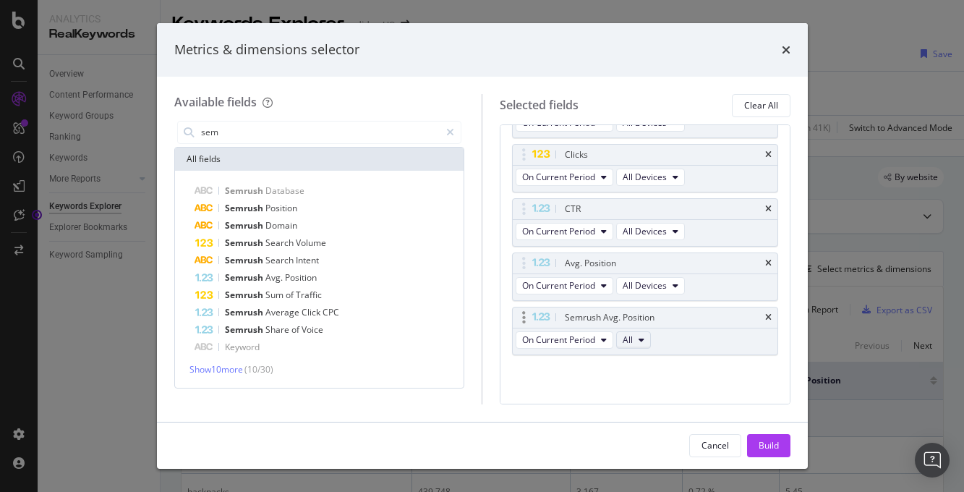
click at [647, 338] on button "All" at bounding box center [633, 339] width 35 height 17
click at [783, 48] on icon "times" at bounding box center [786, 50] width 9 height 12
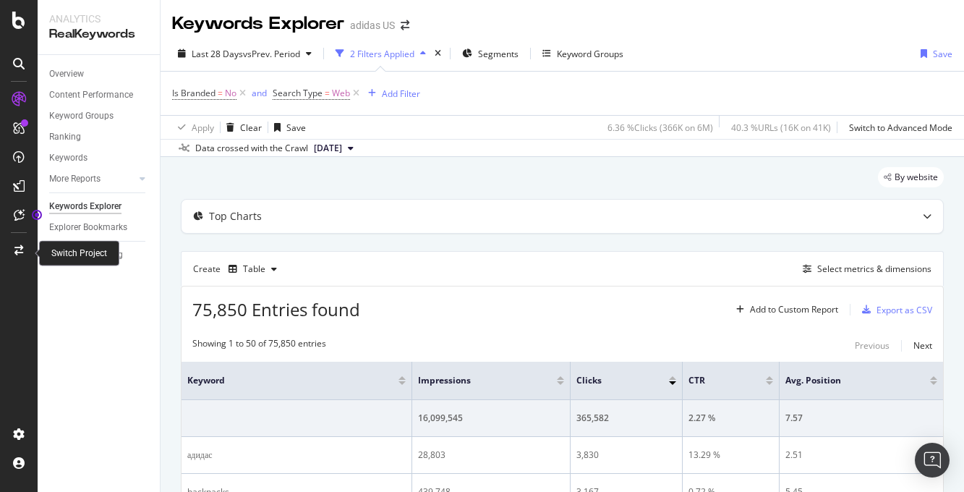
click at [21, 247] on icon at bounding box center [18, 250] width 9 height 10
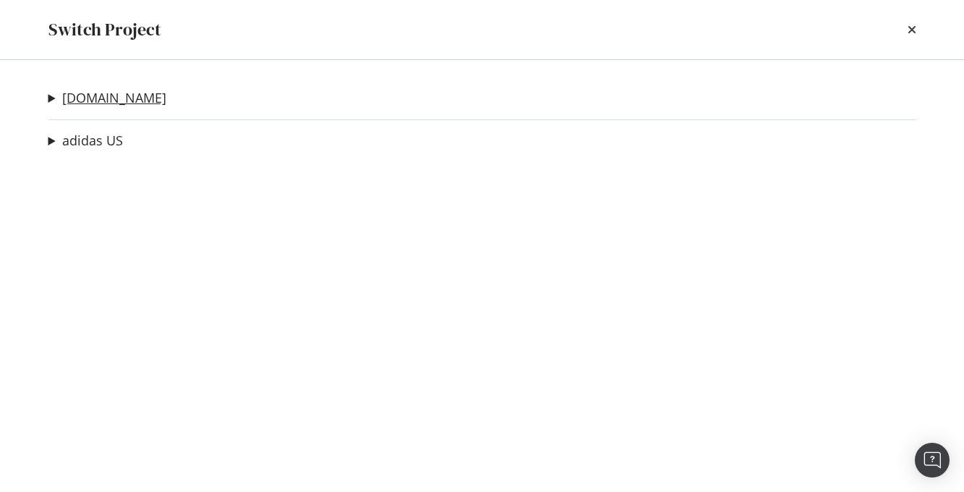
click at [106, 100] on link "[DOMAIN_NAME]" at bounding box center [114, 97] width 104 height 15
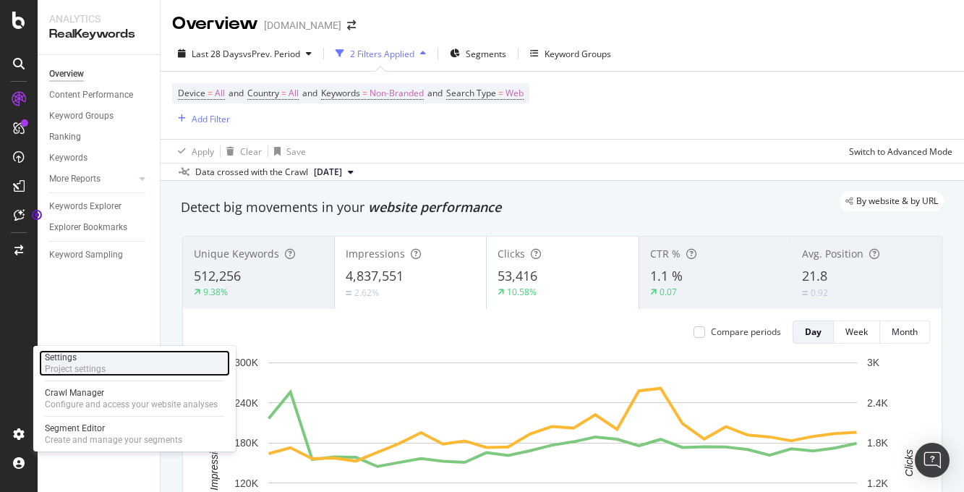
click at [77, 370] on div "Project settings" at bounding box center [75, 369] width 61 height 12
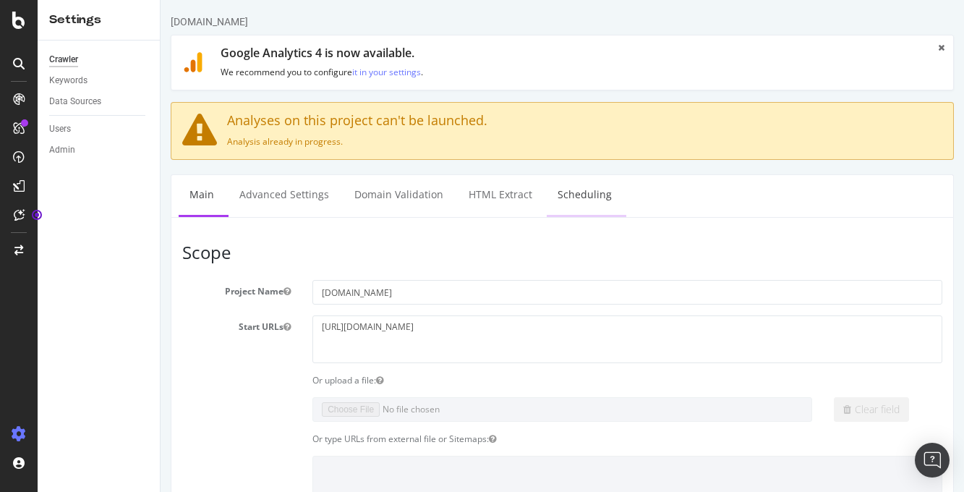
click at [584, 192] on link "Scheduling" at bounding box center [585, 195] width 76 height 40
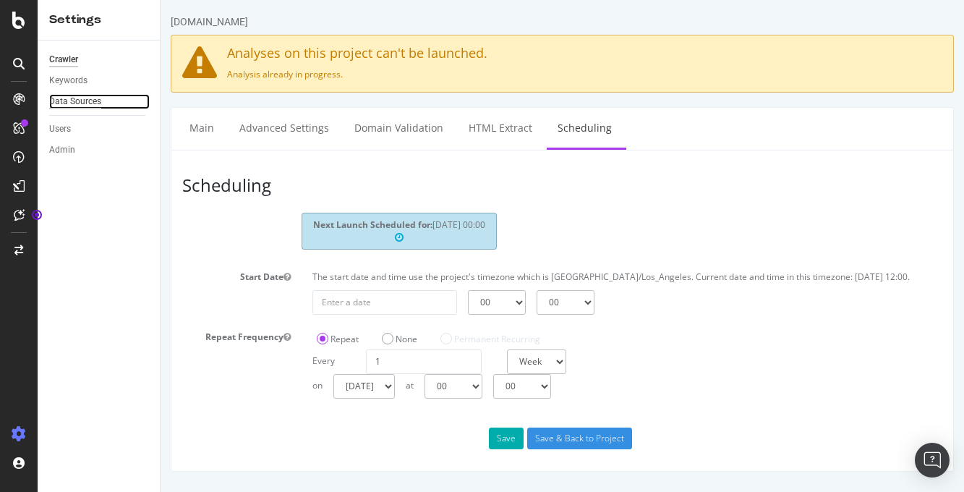
click at [69, 98] on div "Data Sources" at bounding box center [75, 101] width 52 height 15
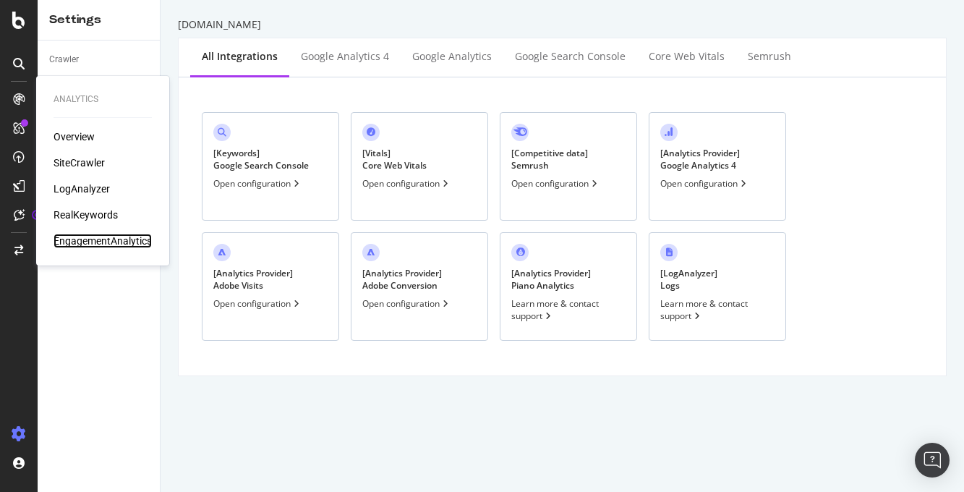
click at [80, 244] on div "EngagementAnalytics" at bounding box center [103, 241] width 98 height 14
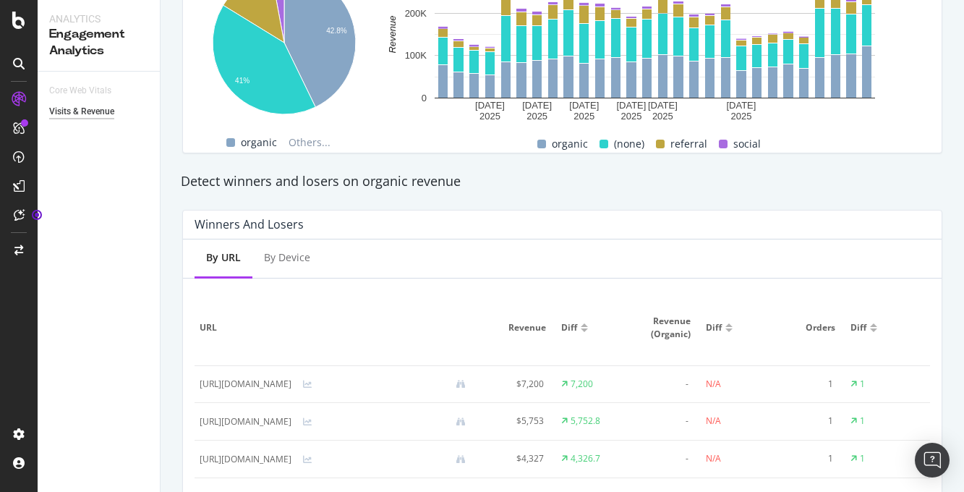
scroll to position [734, 0]
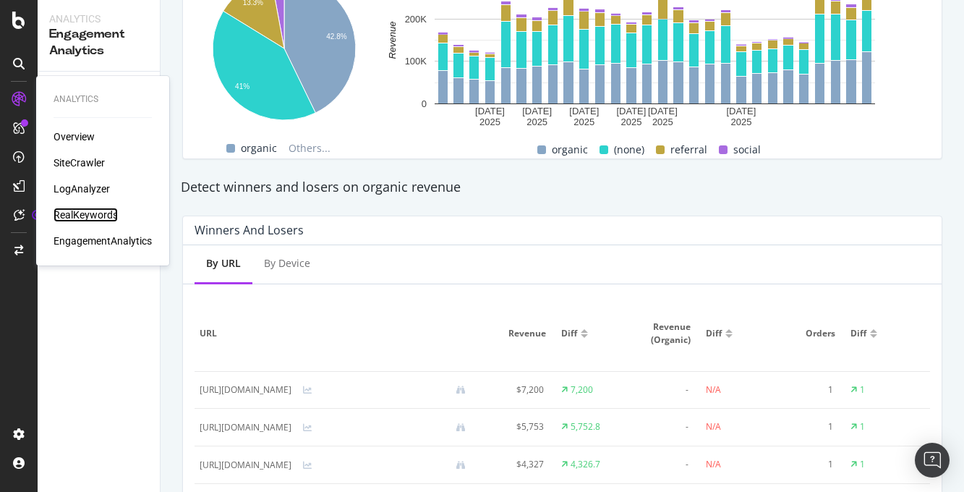
click at [90, 211] on div "RealKeywords" at bounding box center [86, 215] width 64 height 14
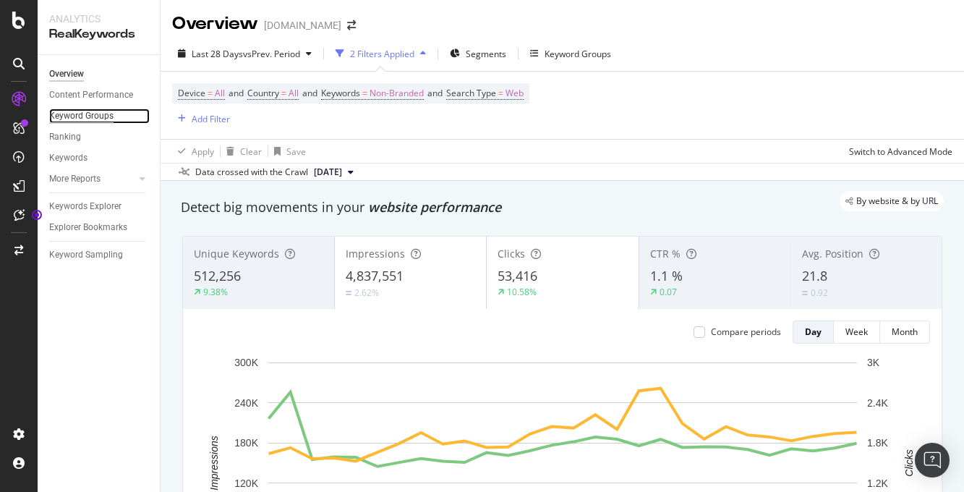
click at [95, 117] on div "Keyword Groups" at bounding box center [81, 115] width 64 height 15
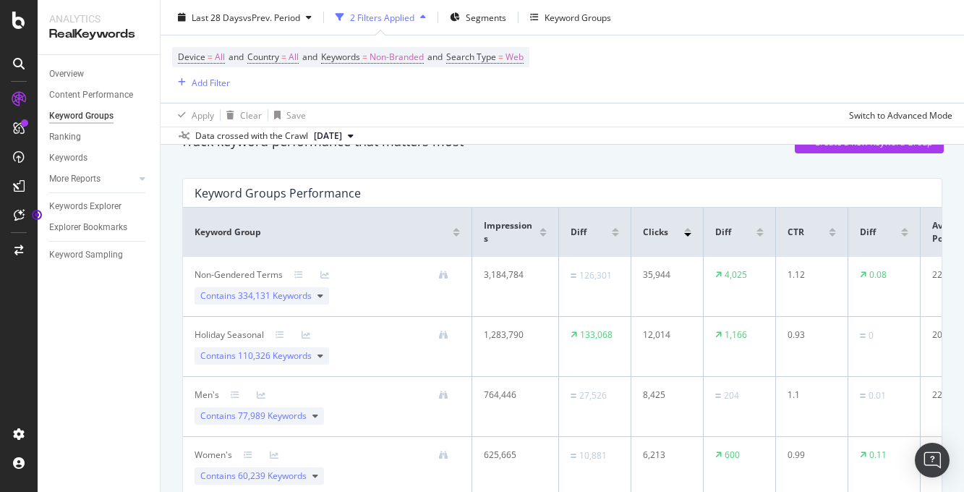
scroll to position [59, 0]
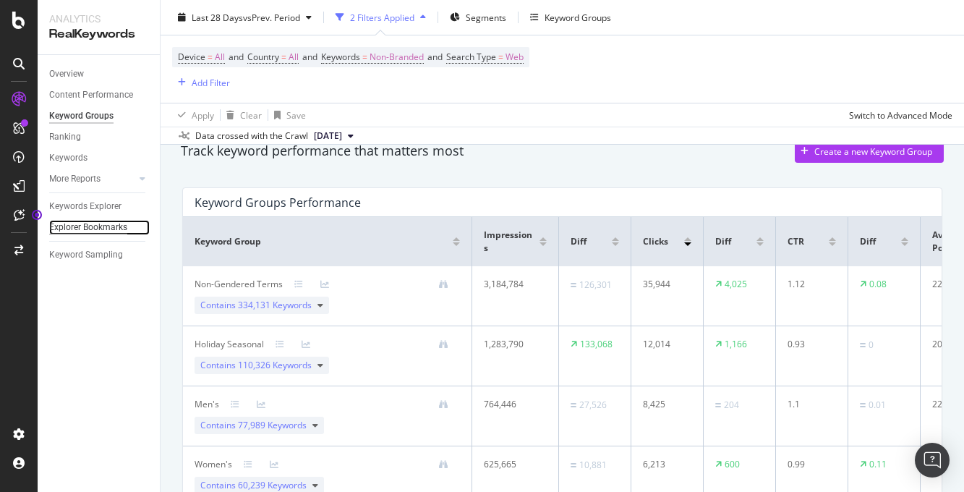
click at [108, 225] on div "Explorer Bookmarks" at bounding box center [88, 227] width 78 height 15
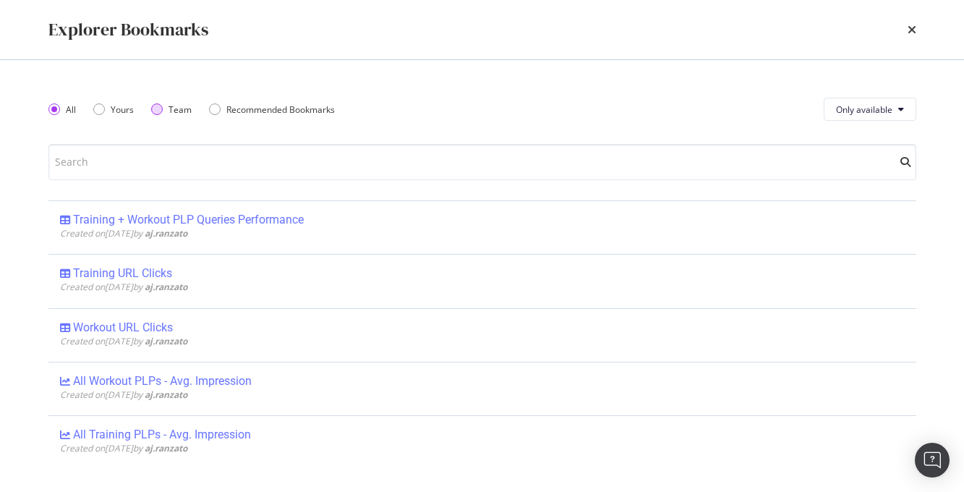
click at [160, 108] on div "Team" at bounding box center [157, 109] width 12 height 12
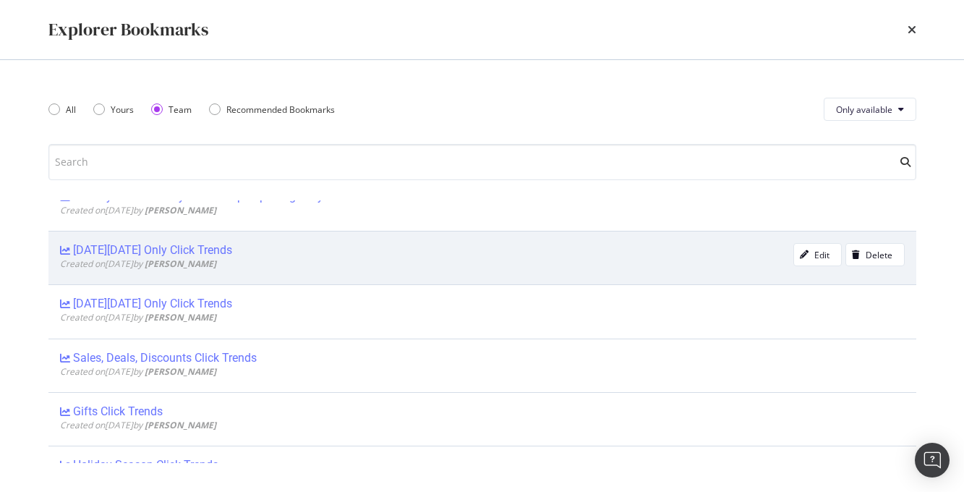
scroll to position [1532, 0]
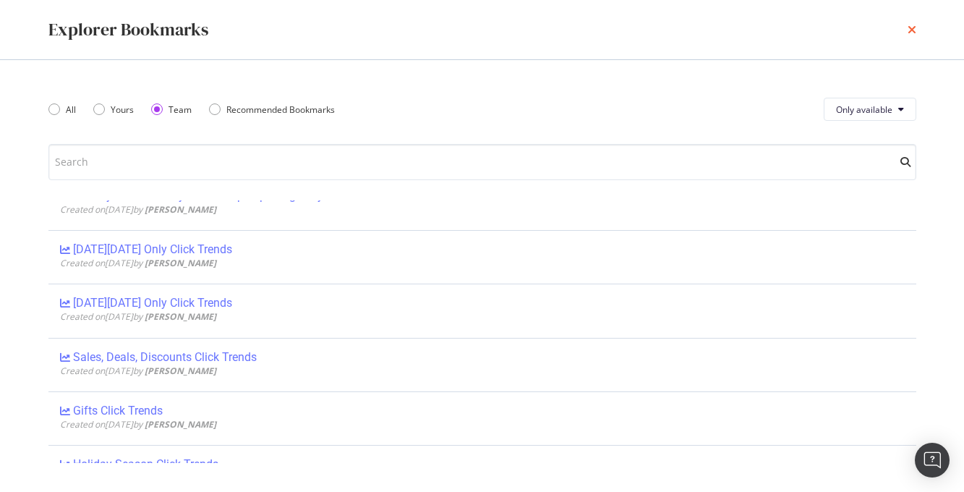
click at [911, 29] on icon "times" at bounding box center [912, 30] width 9 height 12
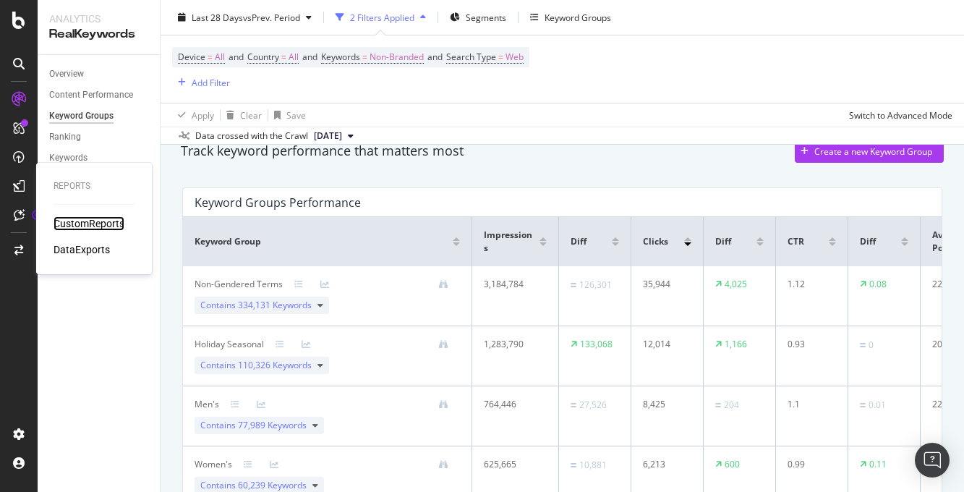
click at [80, 222] on div "CustomReports" at bounding box center [89, 223] width 71 height 14
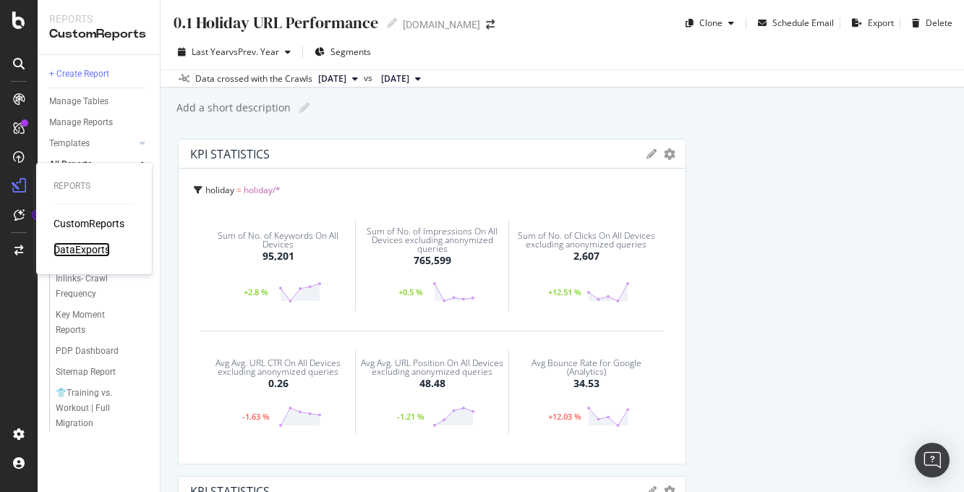
click at [90, 252] on div "DataExports" at bounding box center [82, 249] width 56 height 14
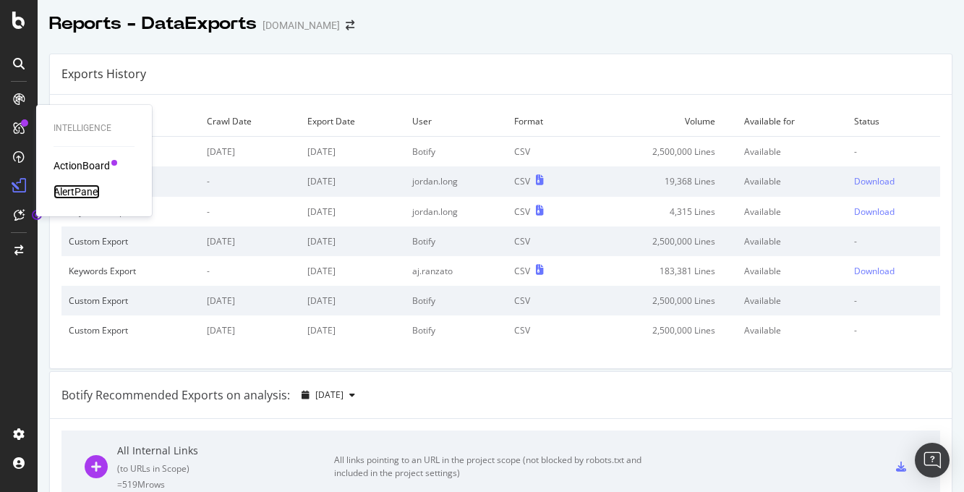
click at [79, 189] on div "AlertPanel" at bounding box center [77, 191] width 46 height 14
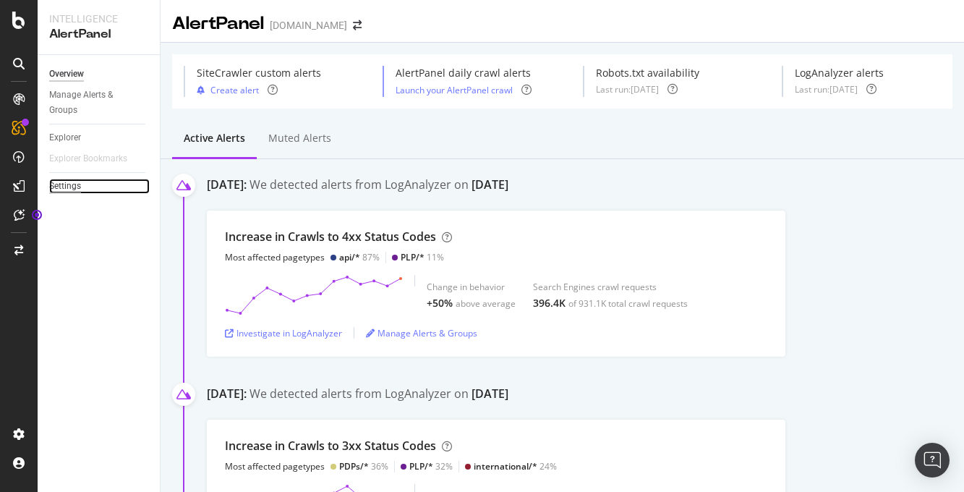
click at [75, 184] on div "Settings" at bounding box center [65, 186] width 32 height 15
select select "01"
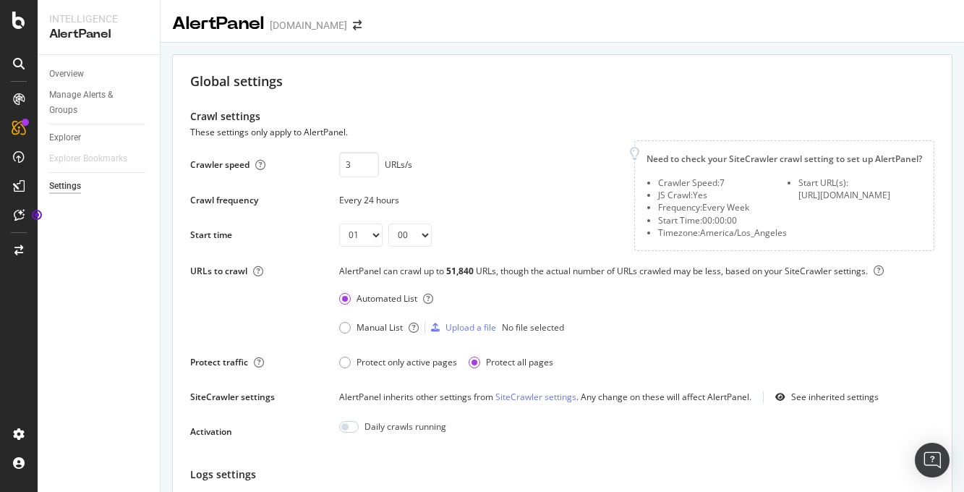
scroll to position [1, 0]
click at [90, 93] on div "Manage Alerts & Groups" at bounding box center [92, 103] width 87 height 30
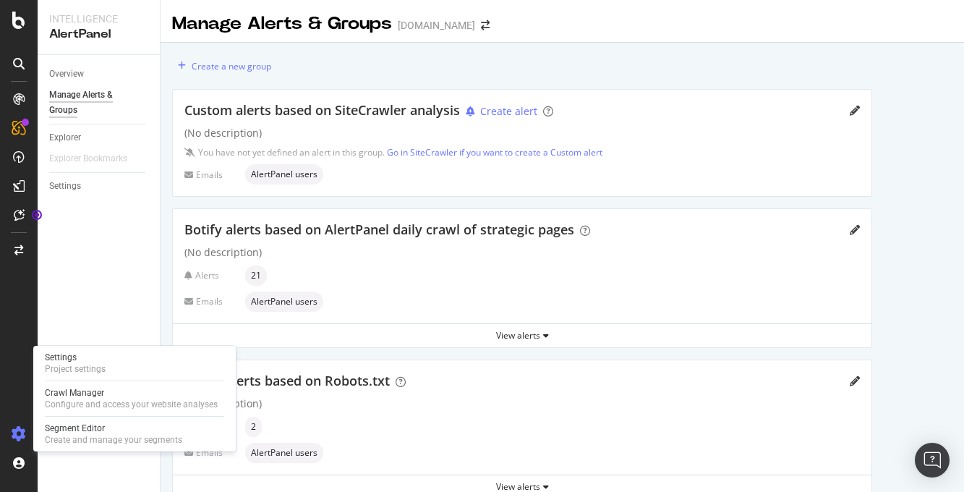
click at [18, 427] on icon at bounding box center [19, 434] width 14 height 14
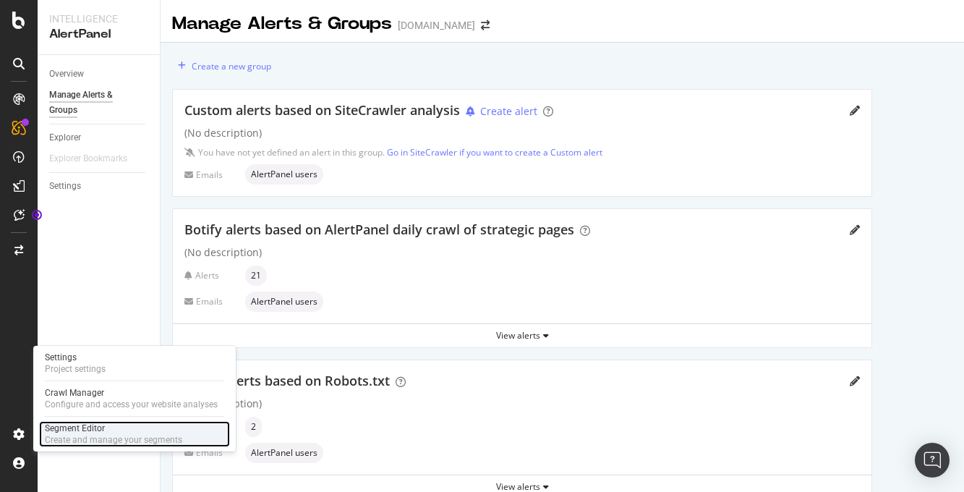
click at [84, 427] on div "Segment Editor" at bounding box center [113, 428] width 137 height 12
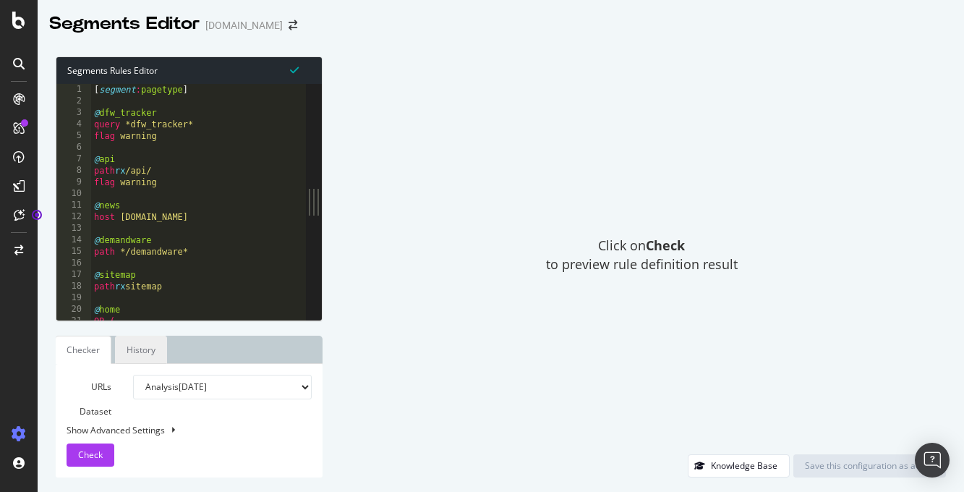
click at [142, 346] on link "History" at bounding box center [141, 350] width 52 height 28
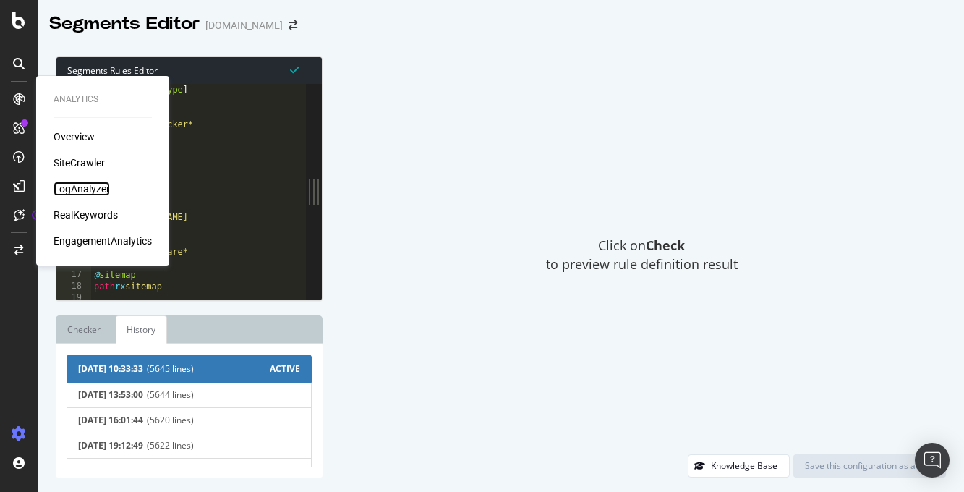
click at [67, 187] on div "LogAnalyzer" at bounding box center [82, 189] width 56 height 14
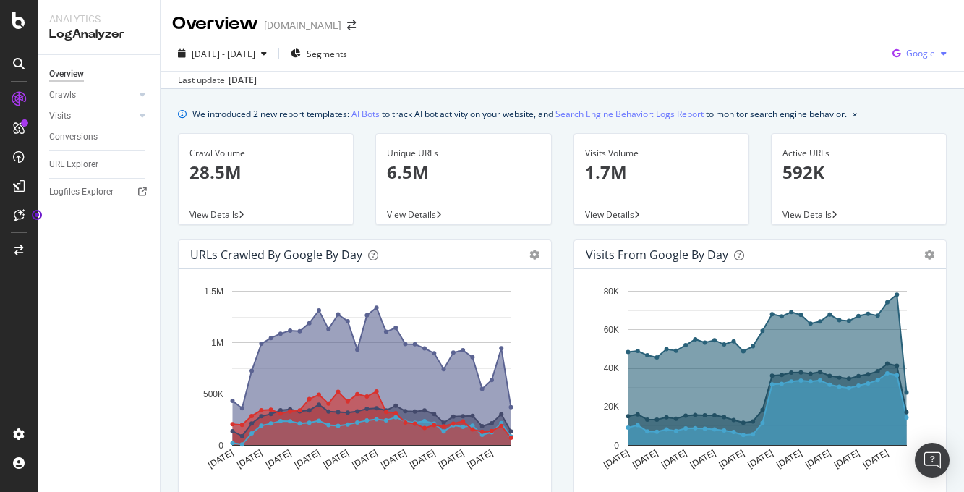
click at [929, 55] on span "Google" at bounding box center [920, 53] width 29 height 12
click at [910, 132] on span "OpenAI" at bounding box center [921, 135] width 54 height 13
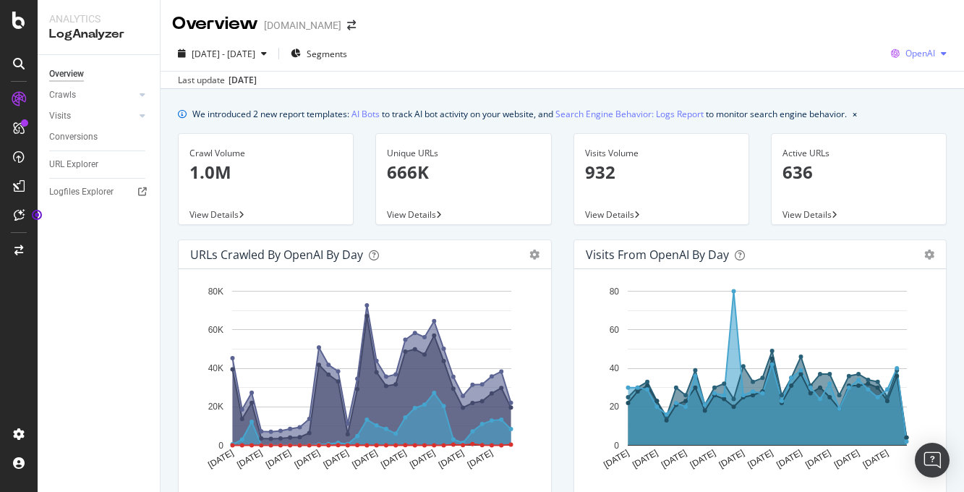
click at [926, 55] on span "OpenAI" at bounding box center [920, 53] width 30 height 12
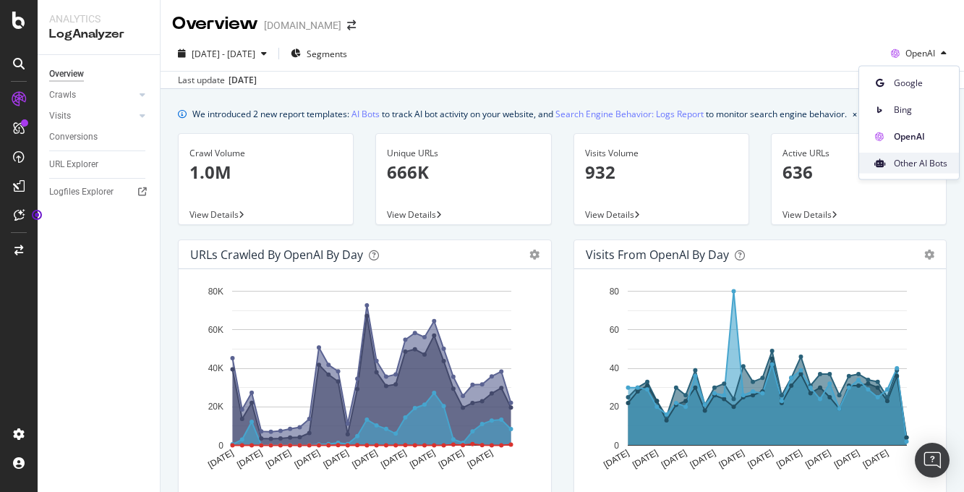
click at [913, 163] on span "Other AI Bots" at bounding box center [921, 162] width 54 height 13
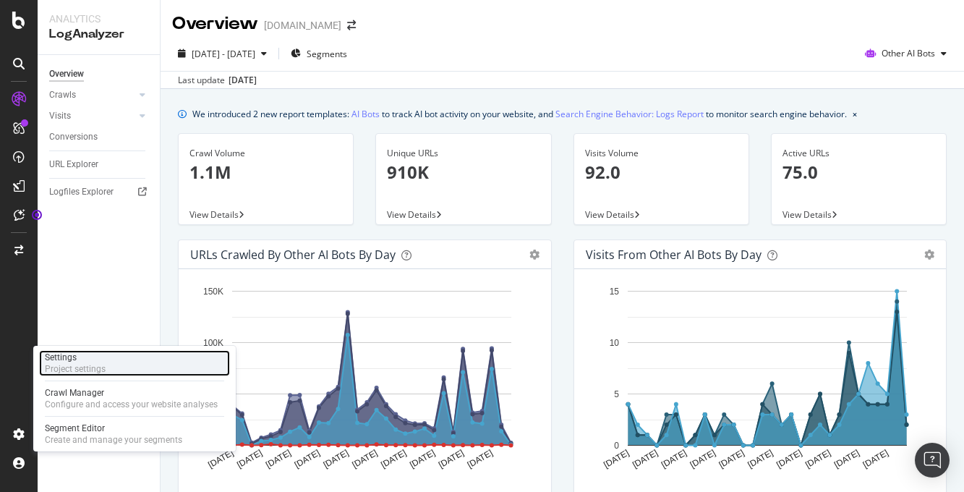
click at [92, 364] on div "Project settings" at bounding box center [75, 369] width 61 height 12
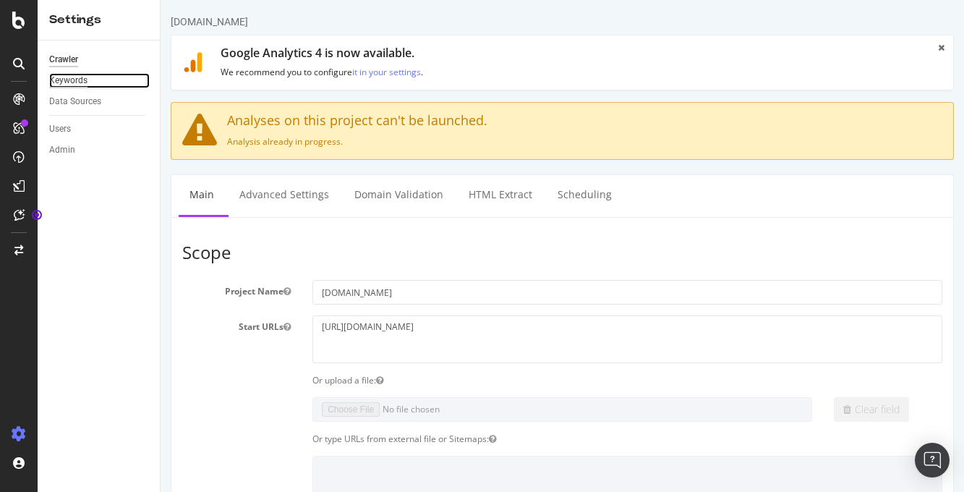
click at [76, 80] on div "Keywords" at bounding box center [68, 80] width 38 height 15
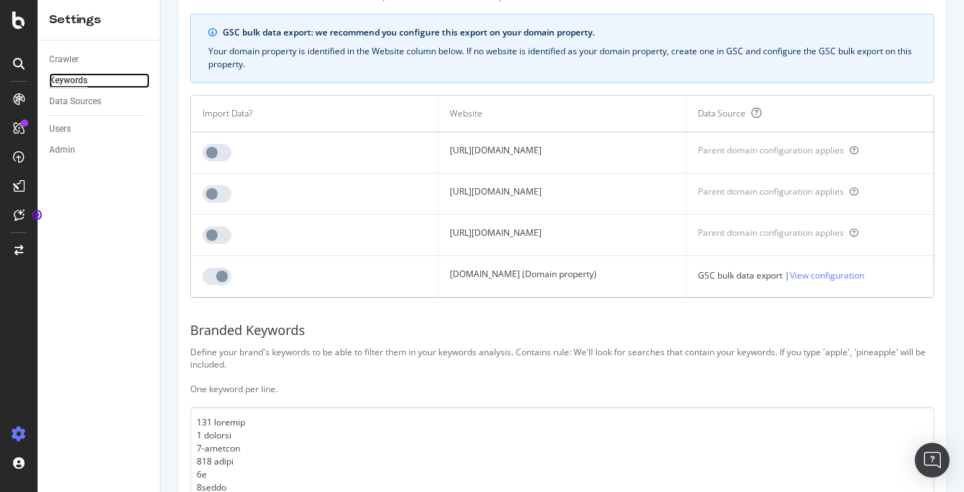
scroll to position [112, 0]
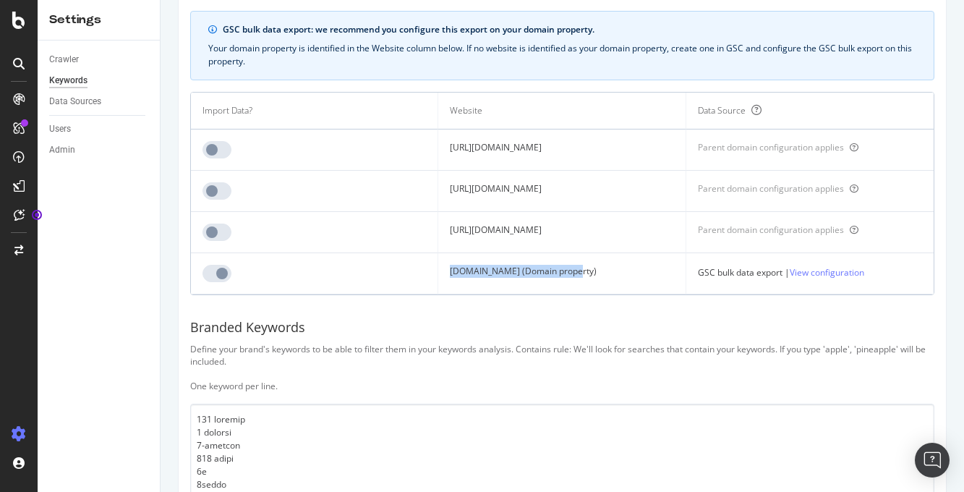
drag, startPoint x: 579, startPoint y: 273, endPoint x: 430, endPoint y: 274, distance: 149.7
click at [438, 275] on td "[DOMAIN_NAME] (Domain property)" at bounding box center [561, 273] width 247 height 41
copy td "[DOMAIN_NAME] (Domain property)"
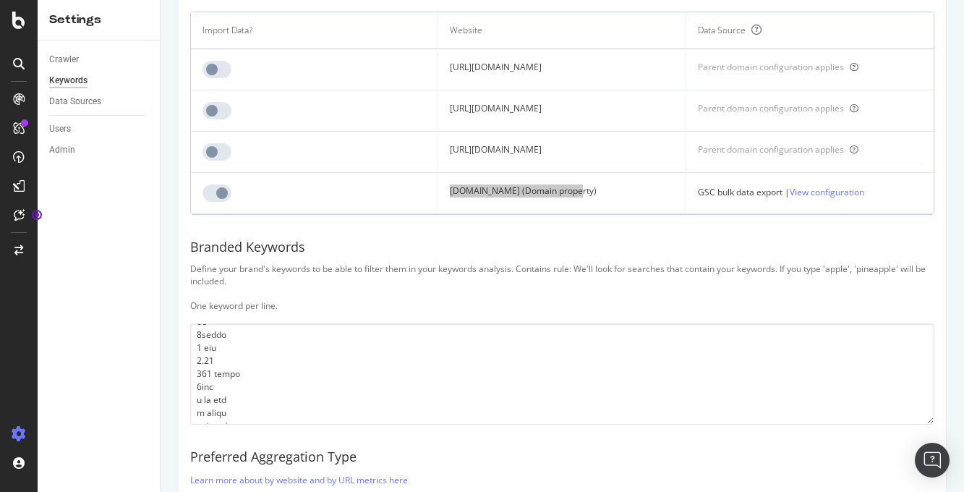
scroll to position [113, 0]
